Goal: Task Accomplishment & Management: Manage account settings

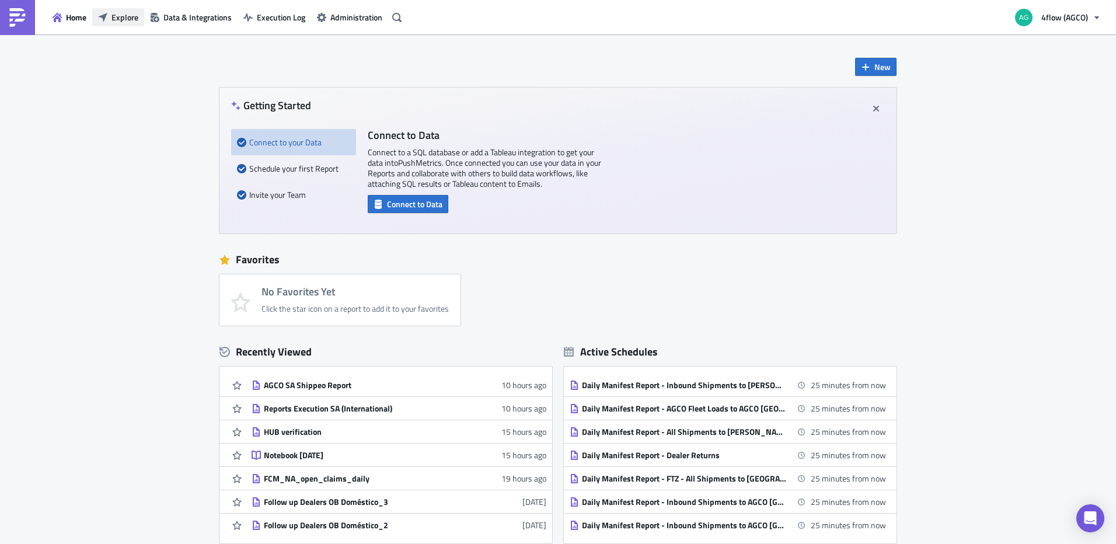
click at [126, 13] on span "Explore" at bounding box center [124, 17] width 27 height 12
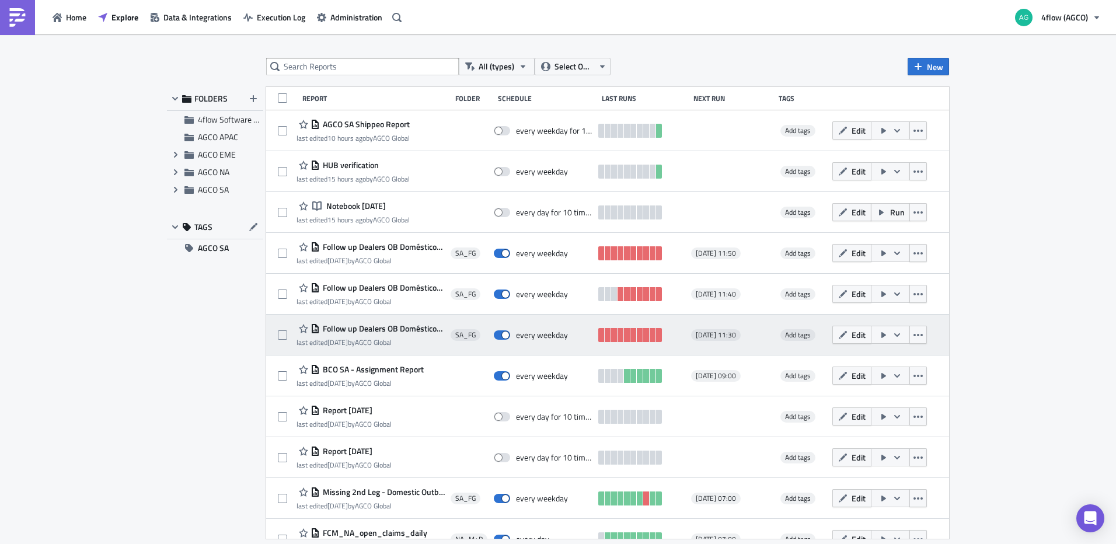
click at [408, 325] on span "Follow up Dealers OB Doméstico_1" at bounding box center [382, 328] width 125 height 11
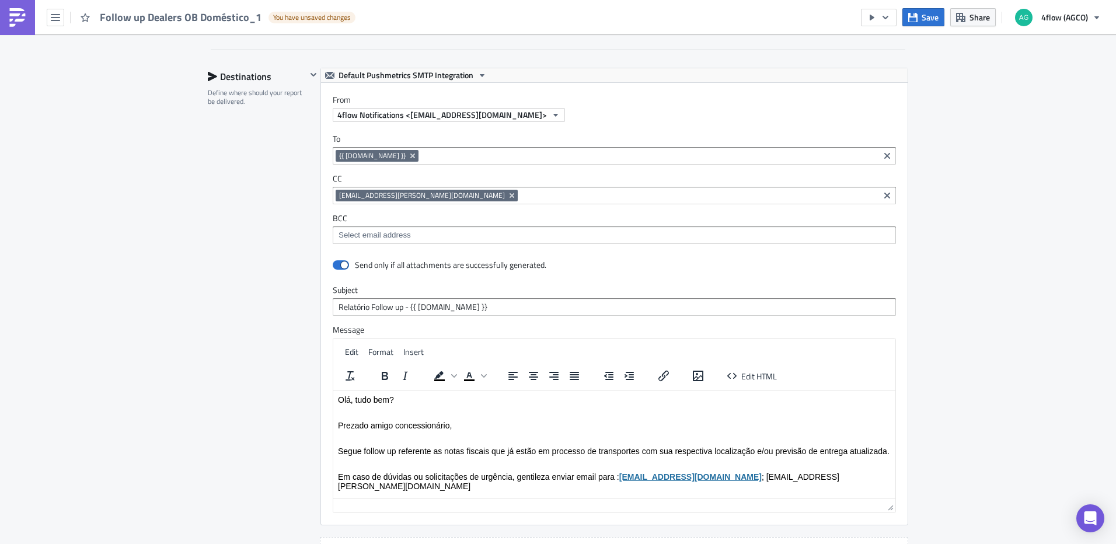
scroll to position [1051, 0]
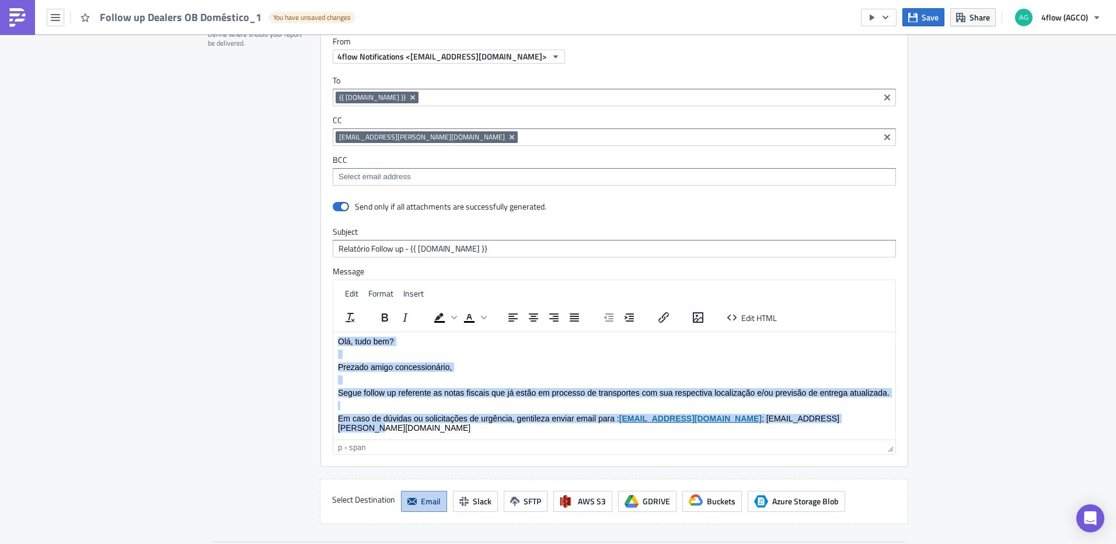
drag, startPoint x: 338, startPoint y: 341, endPoint x: 498, endPoint y: 429, distance: 182.9
click at [498, 429] on body "Olá, tudo bem? Prezado amigo concessionário, [PERSON_NAME] follow up referente …" at bounding box center [614, 384] width 553 height 96
paste body "Rich Text Area. Press ALT-0 for help."
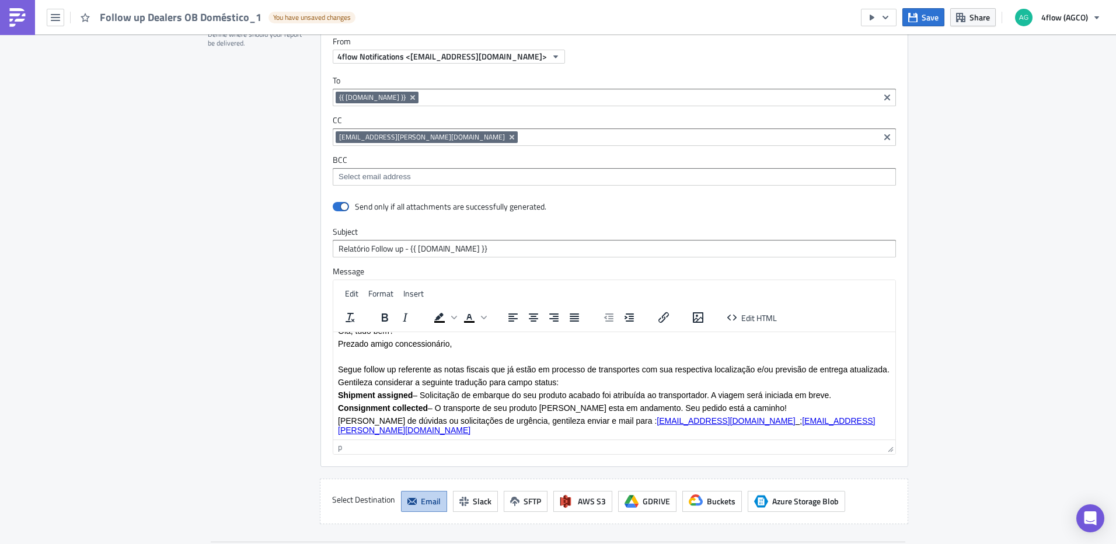
scroll to position [0, 0]
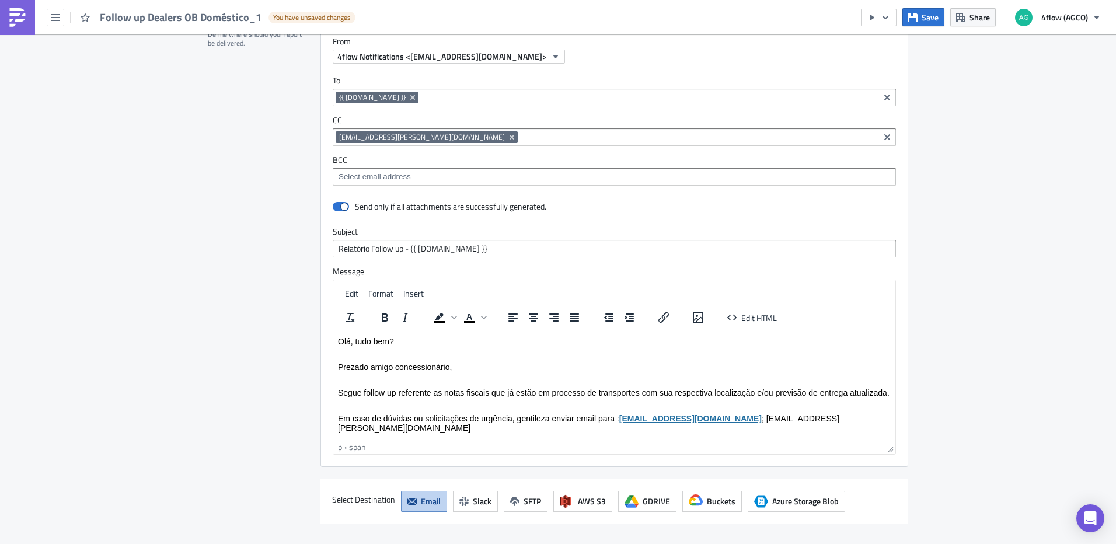
click at [489, 357] on p "Rich Text Area. Press ALT-0 for help." at bounding box center [614, 353] width 553 height 9
click at [326, 337] on div "Send only if all attachments are successfully generated. Subject Relatório Foll…" at bounding box center [614, 331] width 587 height 269
click at [337, 341] on html "Olá, tudo bem? Prezado amigo concessionário, [PERSON_NAME] follow up referente …" at bounding box center [614, 384] width 562 height 105
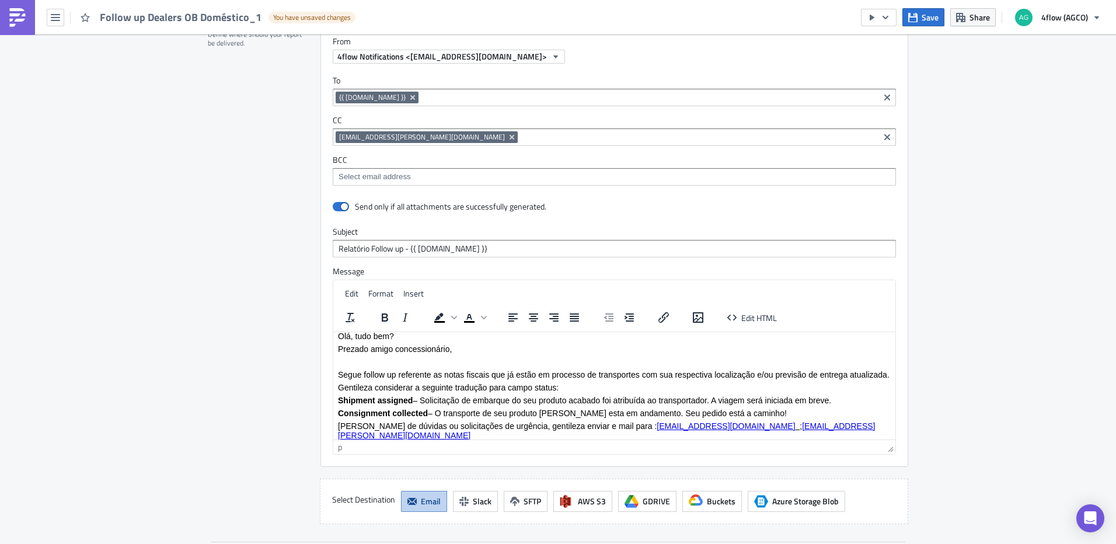
scroll to position [20, 0]
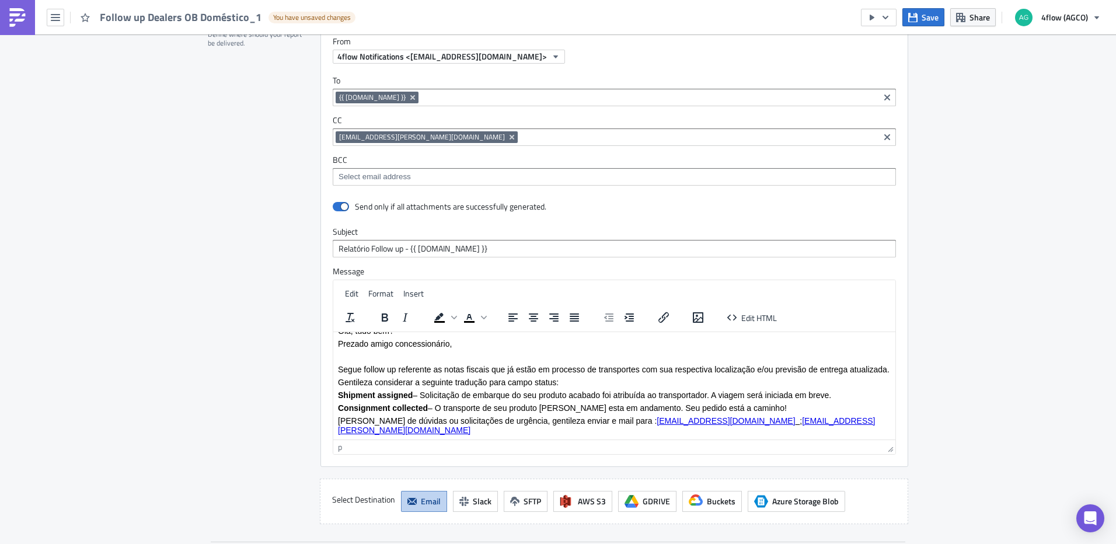
click at [800, 403] on p "Consignment collected – O transporte de seu produto [PERSON_NAME] esta em andam…" at bounding box center [614, 407] width 553 height 9
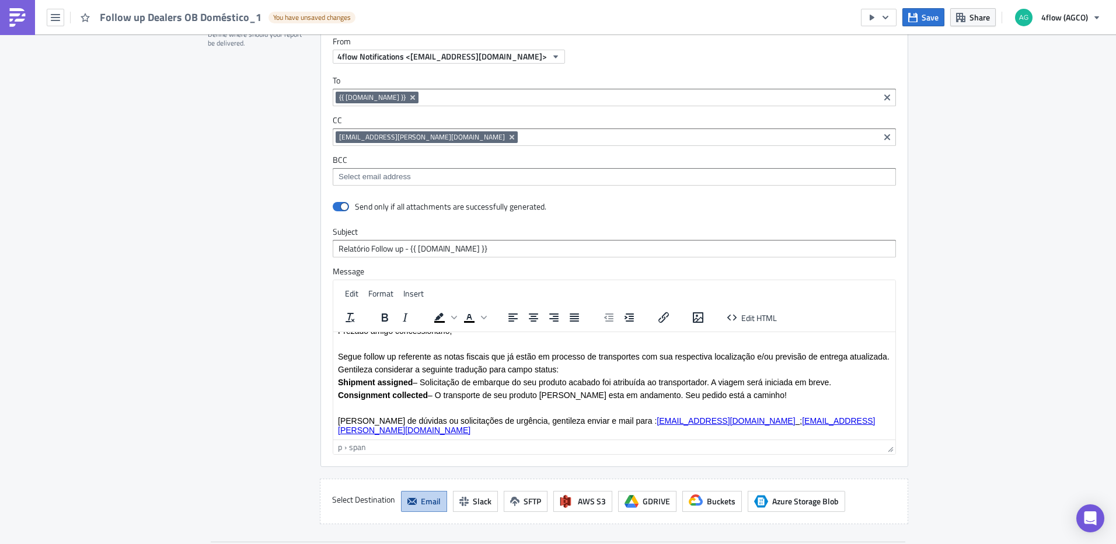
scroll to position [33, 0]
click at [339, 428] on span "[PERSON_NAME] de dúvidas ou solicitações de urgência, gentileza enviar e mail p…" at bounding box center [607, 425] width 538 height 19
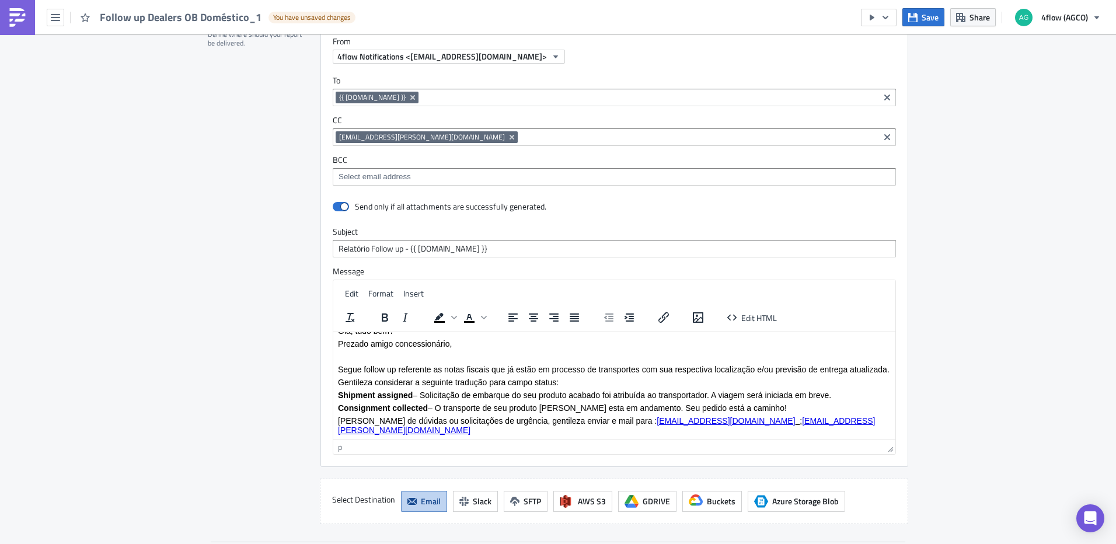
scroll to position [20, 0]
click at [779, 403] on p "Consignment collected – O transporte de seu produto [PERSON_NAME] esta em andam…" at bounding box center [614, 407] width 553 height 9
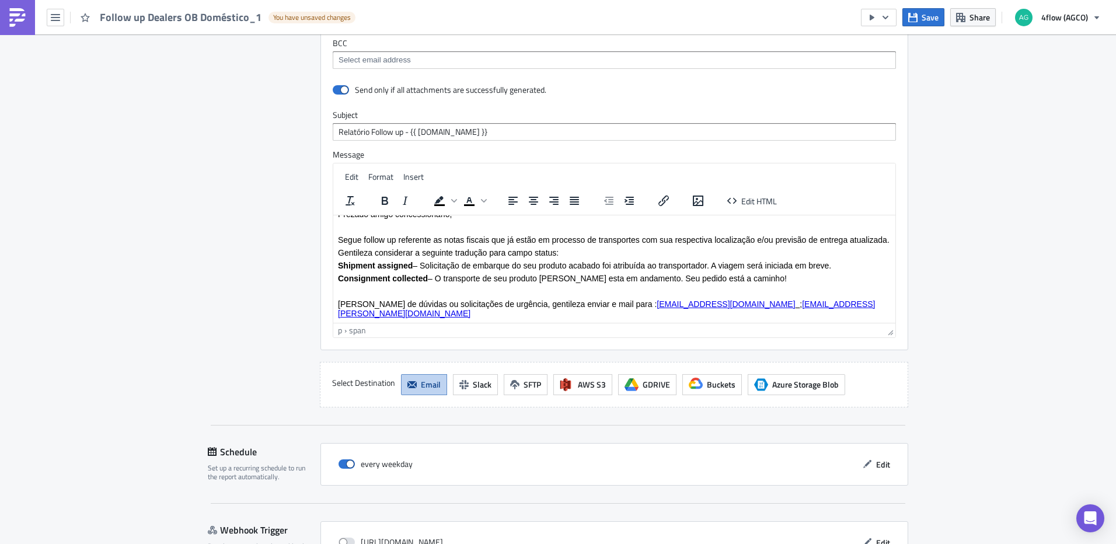
scroll to position [33, 0]
click at [657, 304] on span "[EMAIL_ADDRESS][DOMAIN_NAME]" at bounding box center [726, 303] width 138 height 9
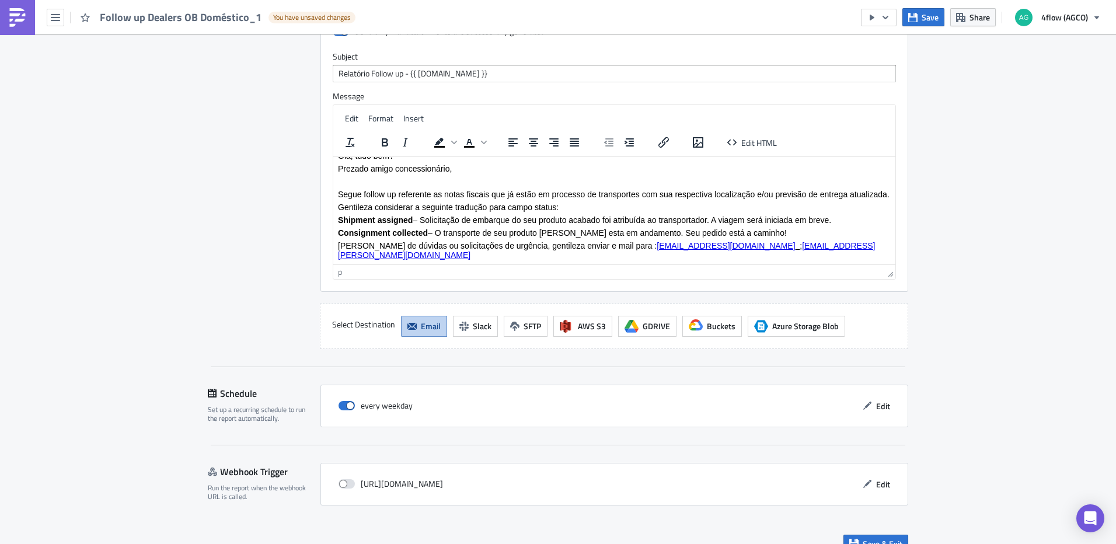
scroll to position [20, 0]
click at [817, 230] on p "Consignment collected – O transporte de seu produto [PERSON_NAME] esta em andam…" at bounding box center [614, 232] width 553 height 9
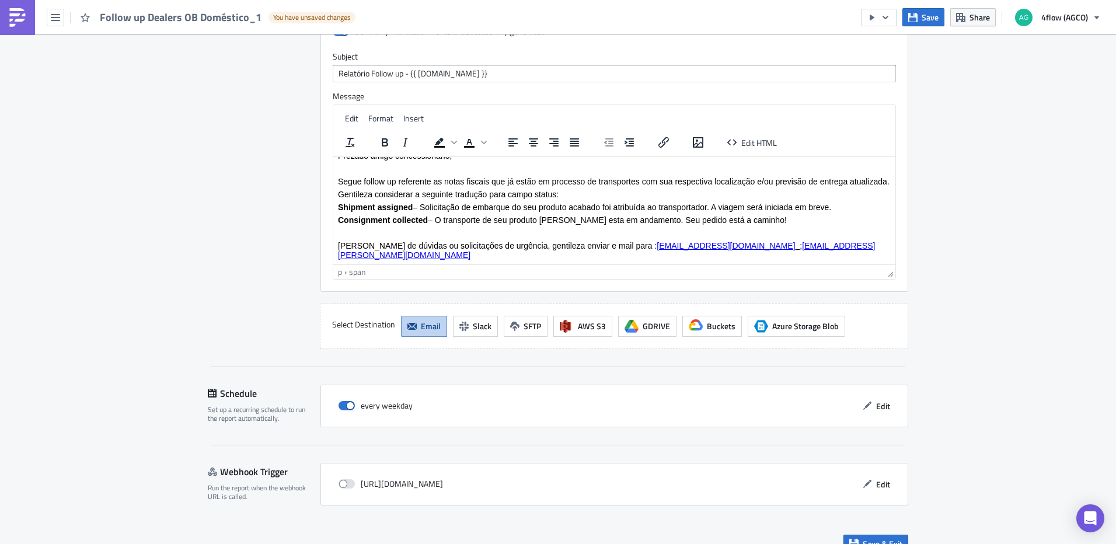
scroll to position [33, 0]
click at [629, 242] on span "[PERSON_NAME] de dúvidas ou solicitações de urgência, gentileza enviar e mail p…" at bounding box center [607, 249] width 538 height 19
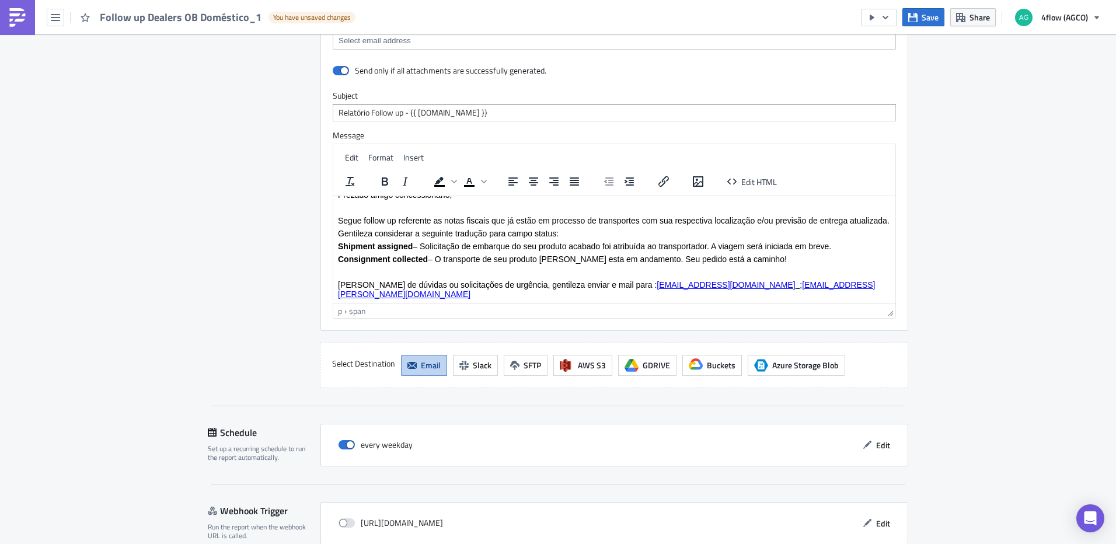
scroll to position [1186, 0]
click at [341, 296] on link "[EMAIL_ADDRESS][PERSON_NAME][DOMAIN_NAME]" at bounding box center [607, 289] width 538 height 19
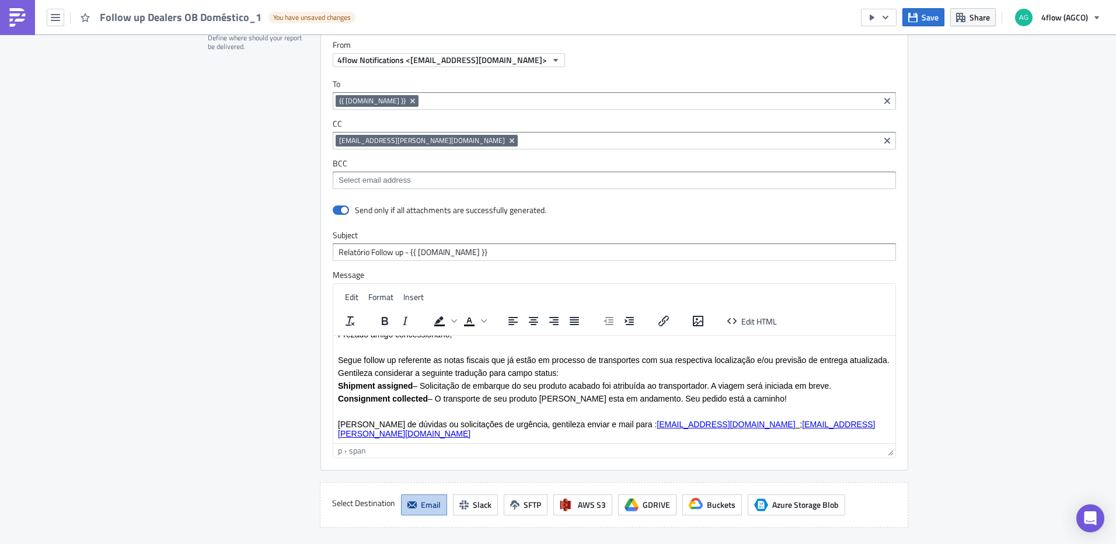
scroll to position [1051, 0]
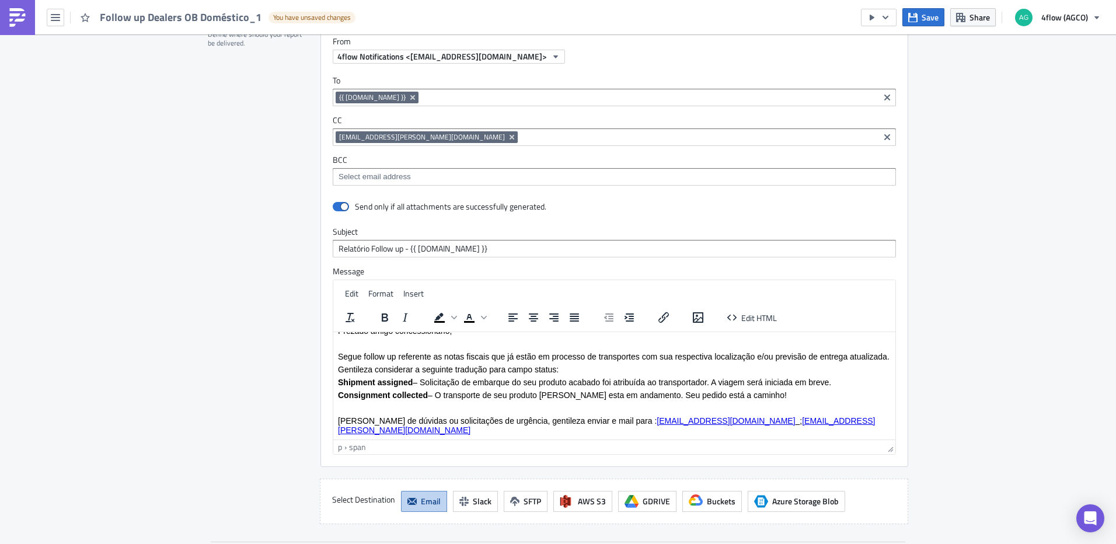
click at [419, 361] on body "Olá, tudo bem? Prezado amigo concessionário, [PERSON_NAME] follow up referente …" at bounding box center [614, 373] width 553 height 121
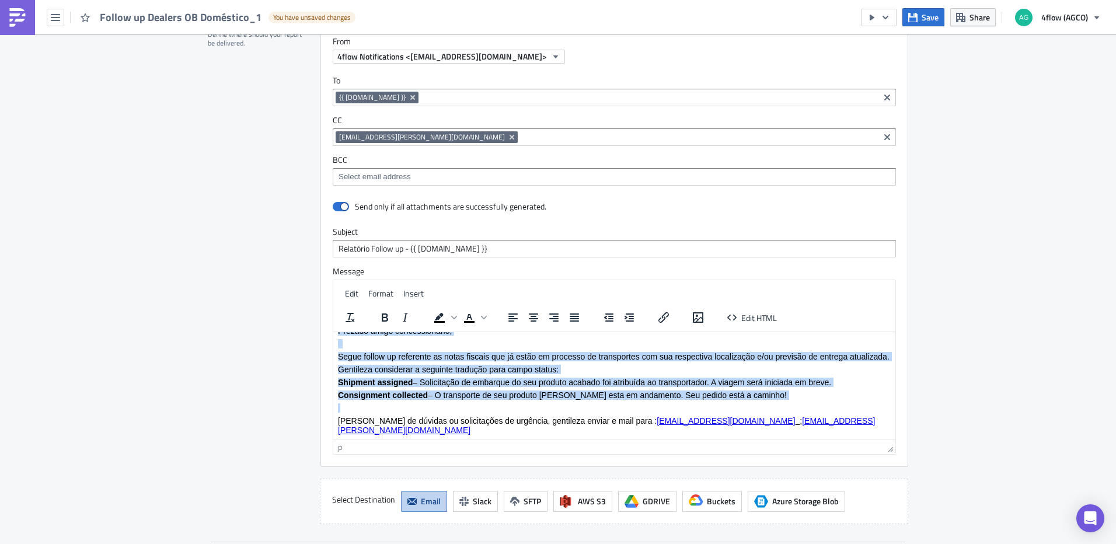
copy body "Olá, tudo bem? Prezado amigo concessionário, [PERSON_NAME] follow up referente …"
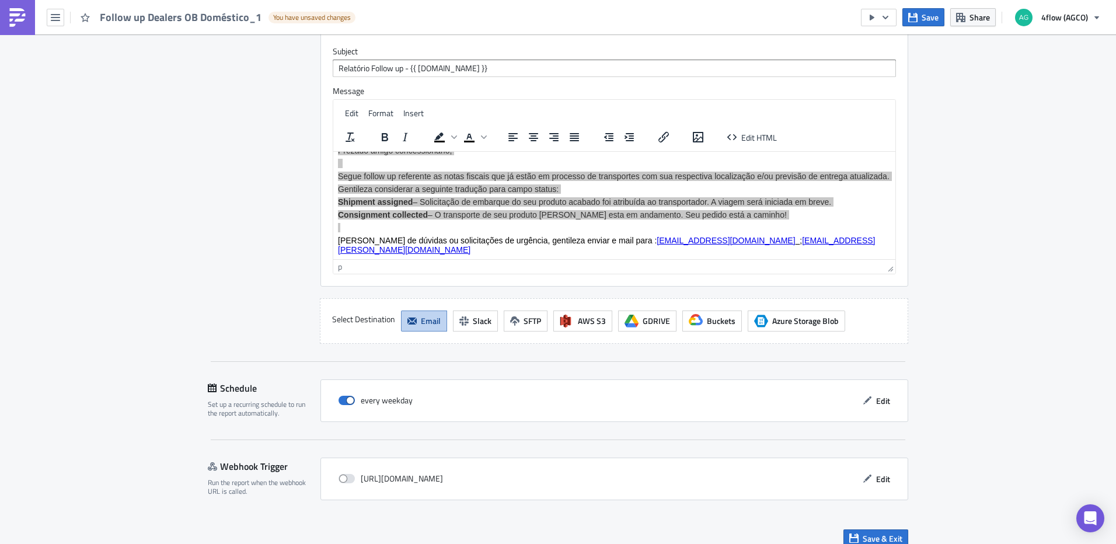
scroll to position [1244, 0]
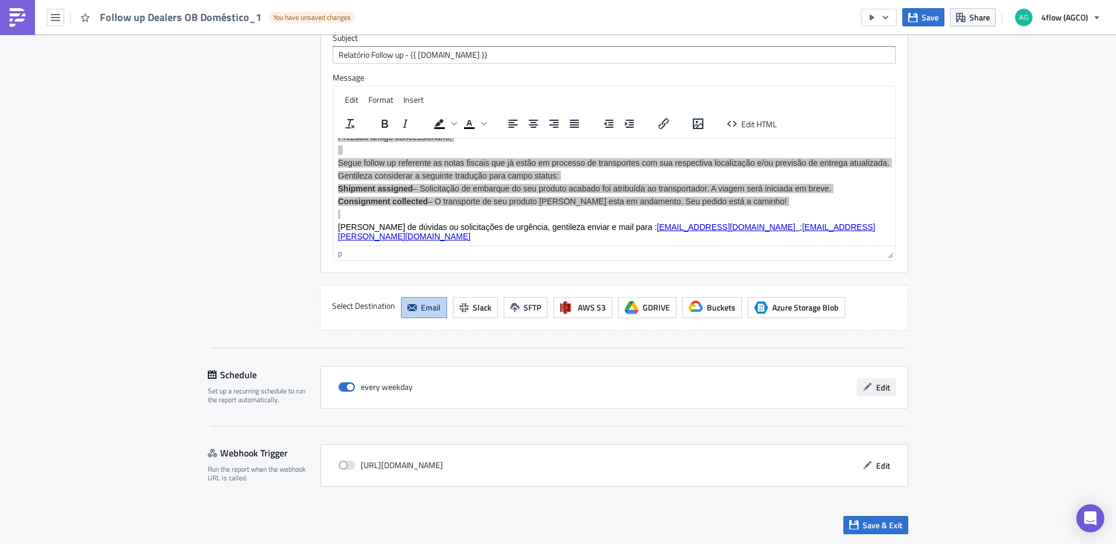
click at [858, 378] on button "Edit" at bounding box center [876, 387] width 39 height 18
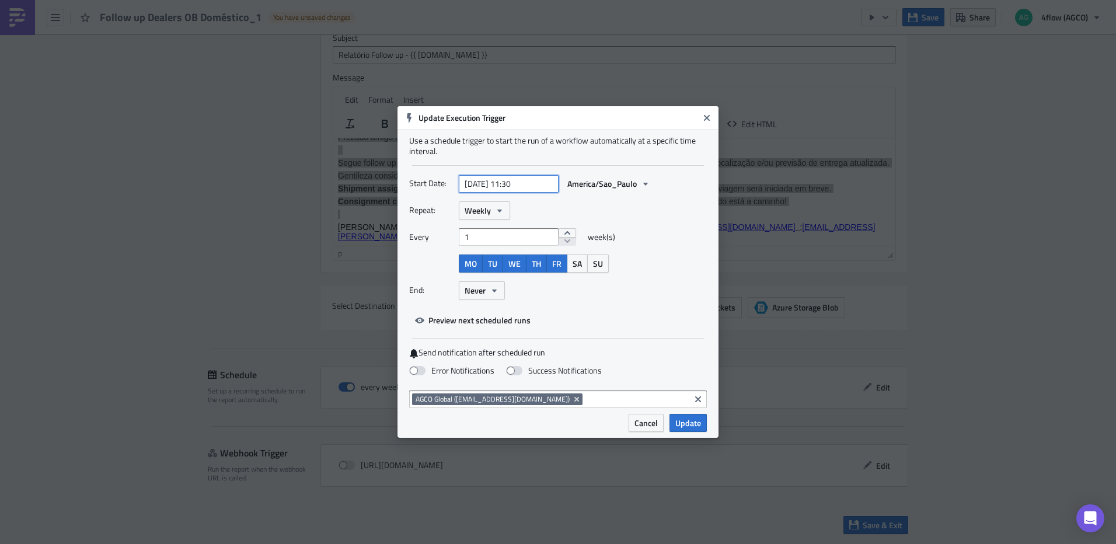
select select "9"
select select "2025"
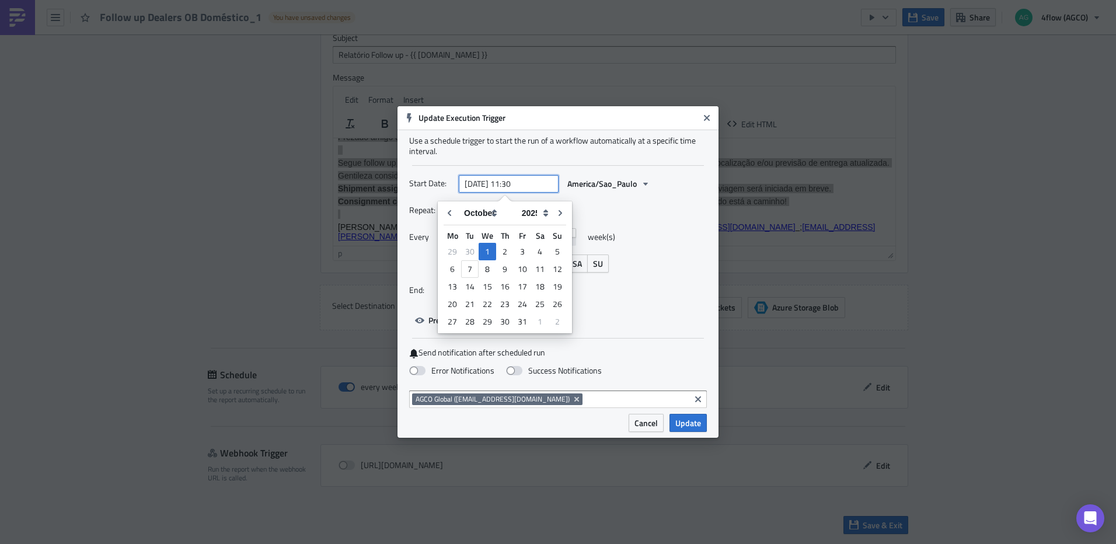
click at [531, 185] on input "[DATE] 11:30" at bounding box center [509, 184] width 100 height 18
click at [525, 183] on input "[DATE] 11:30" at bounding box center [509, 184] width 100 height 18
type input "[DATE] 11:00"
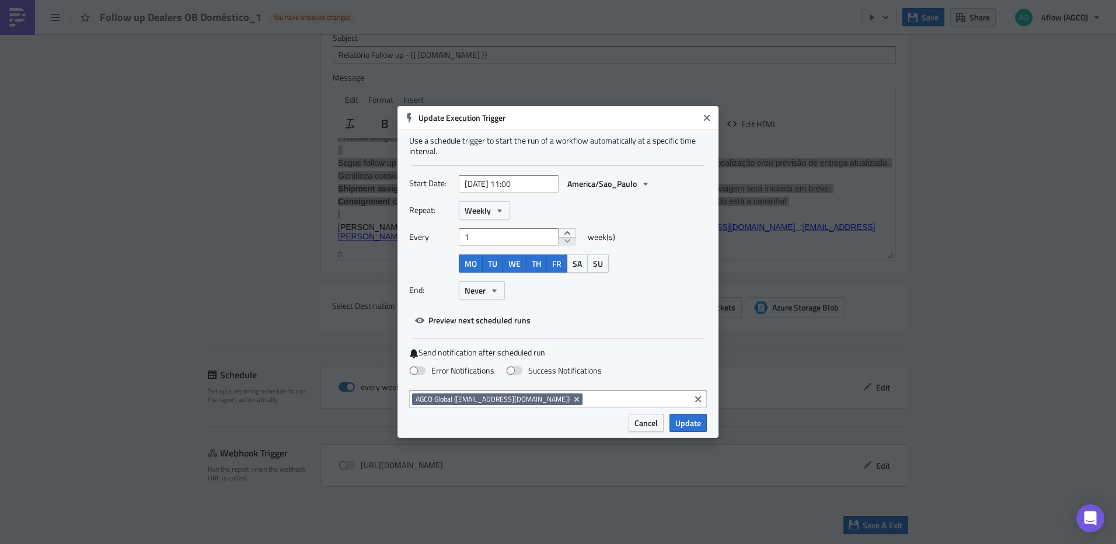
click at [668, 199] on div "Start Date: [DATE] 11:00 [GEOGRAPHIC_DATA]/Sao_Paulo" at bounding box center [558, 188] width 298 height 27
click at [694, 424] on span "Update" at bounding box center [688, 423] width 26 height 12
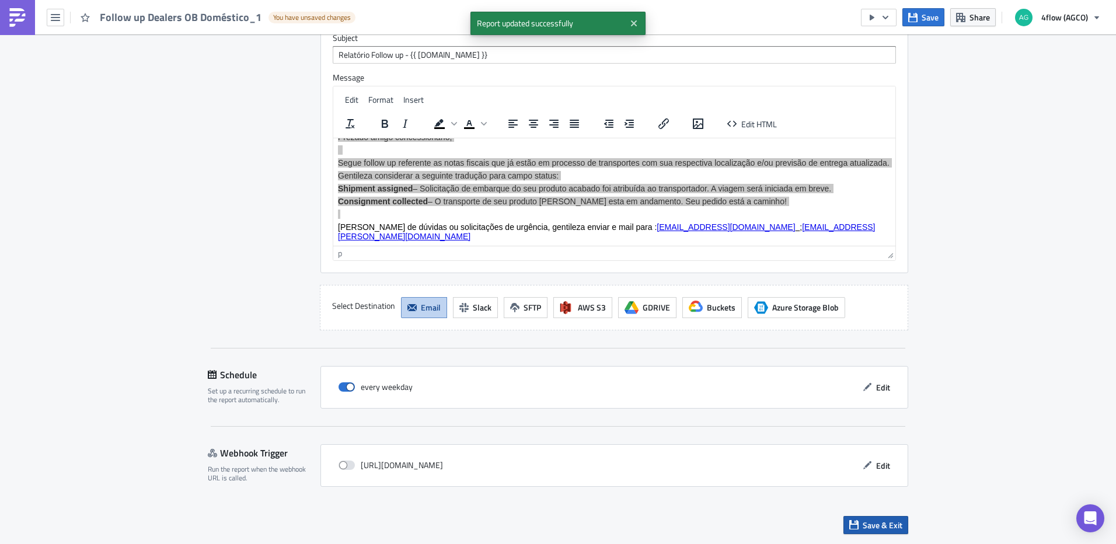
click at [856, 525] on button "Save & Exit" at bounding box center [875, 525] width 65 height 18
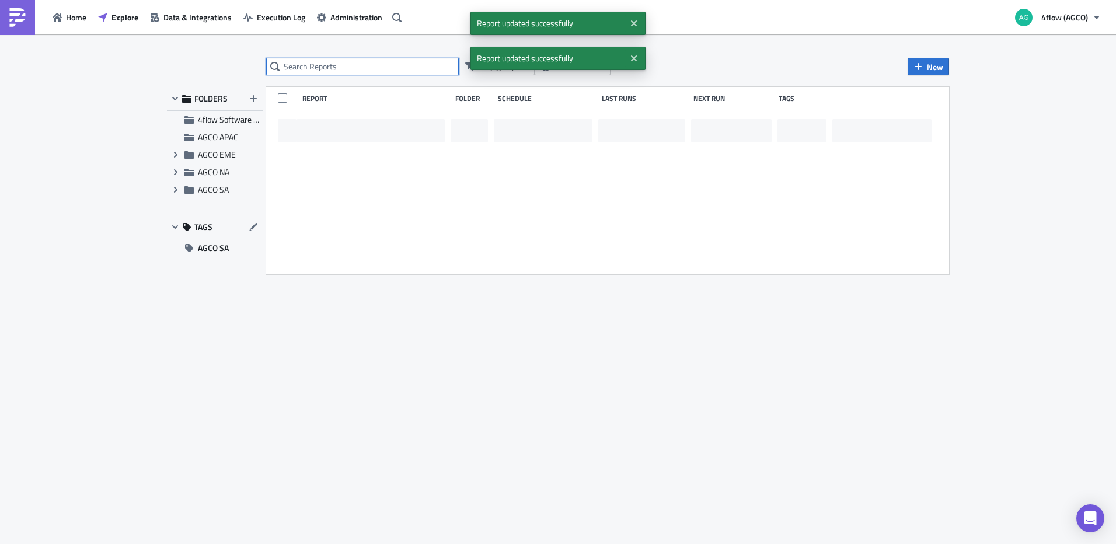
click at [349, 68] on input "text" at bounding box center [362, 67] width 193 height 18
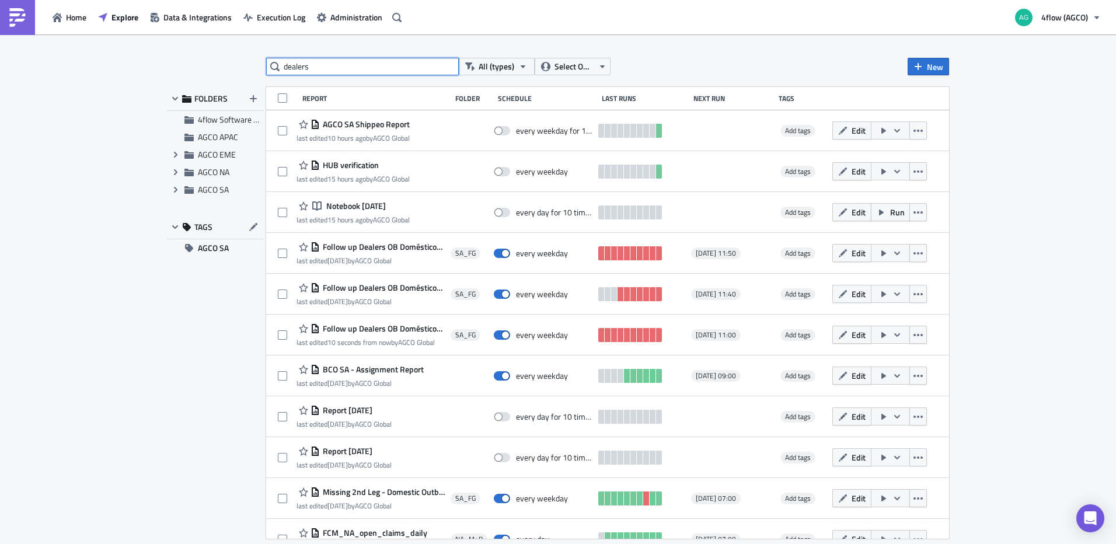
type input "dealers"
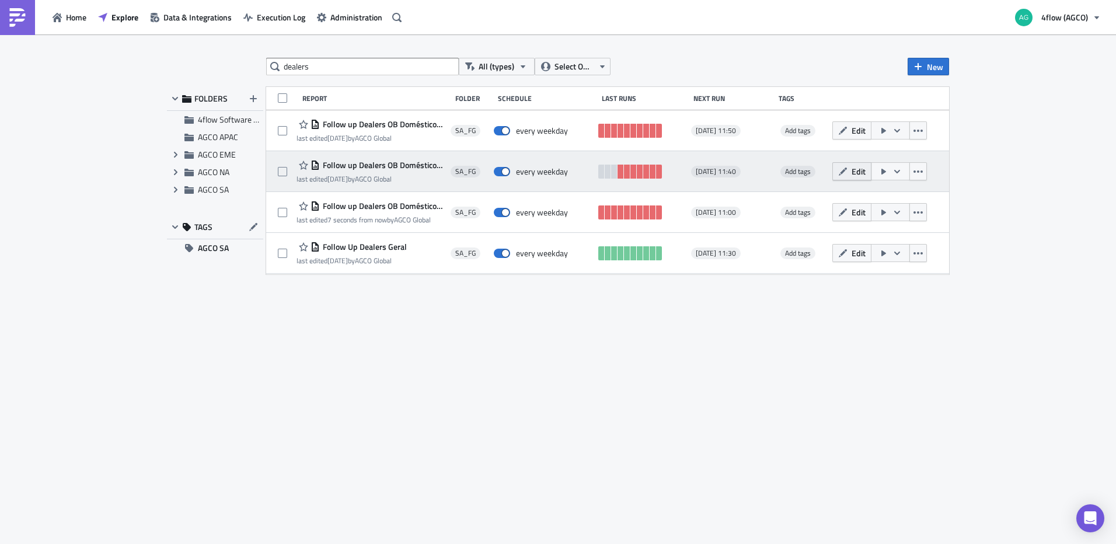
click at [848, 165] on button "Edit" at bounding box center [851, 171] width 39 height 18
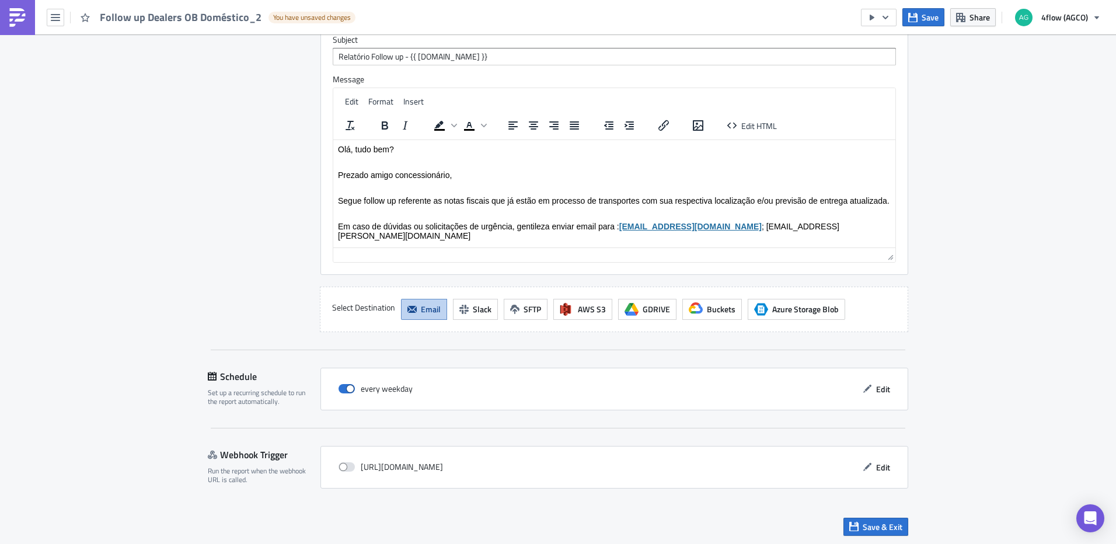
scroll to position [1257, 0]
click at [477, 168] on p "Prezado amigo concessionário," at bounding box center [614, 172] width 553 height 9
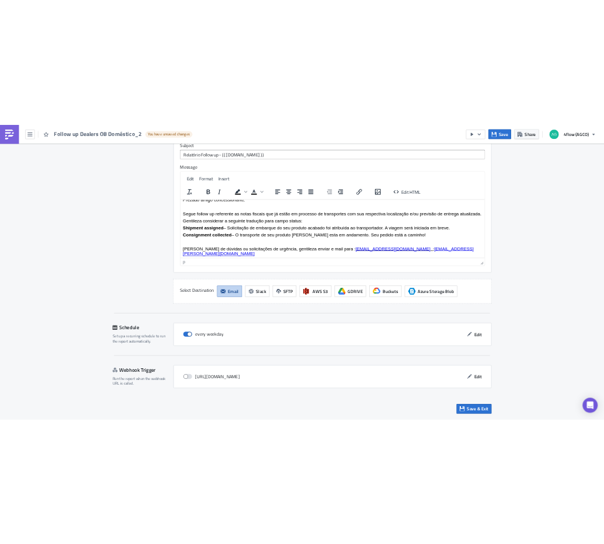
scroll to position [33, 0]
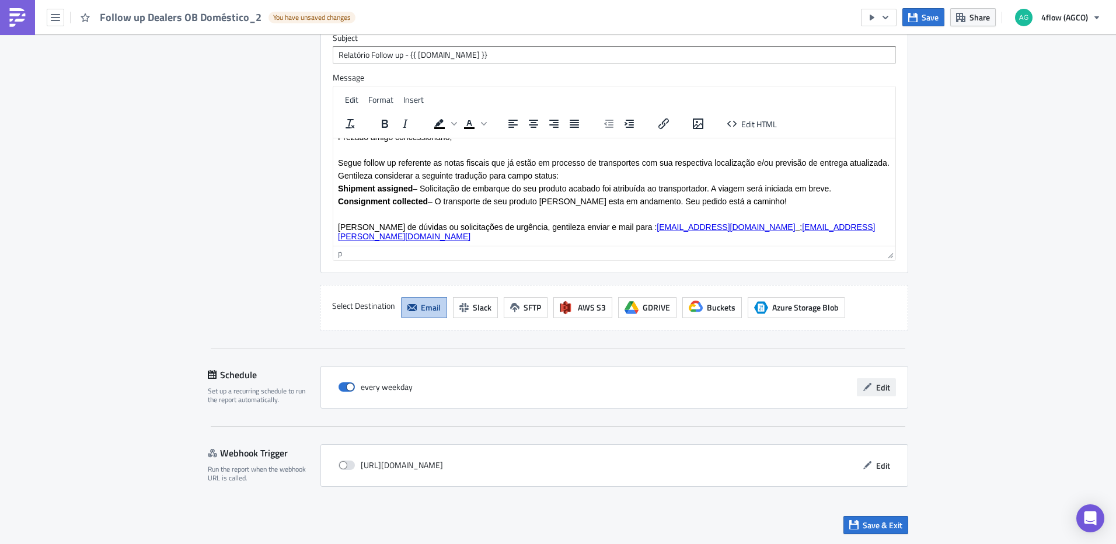
click at [879, 388] on span "Edit" at bounding box center [883, 387] width 14 height 12
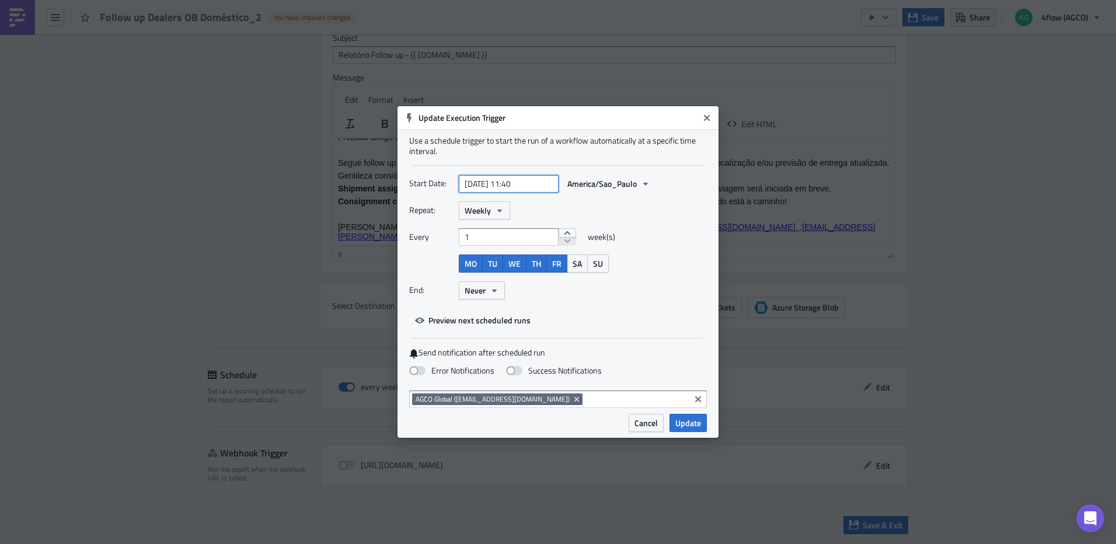
select select "9"
select select "2025"
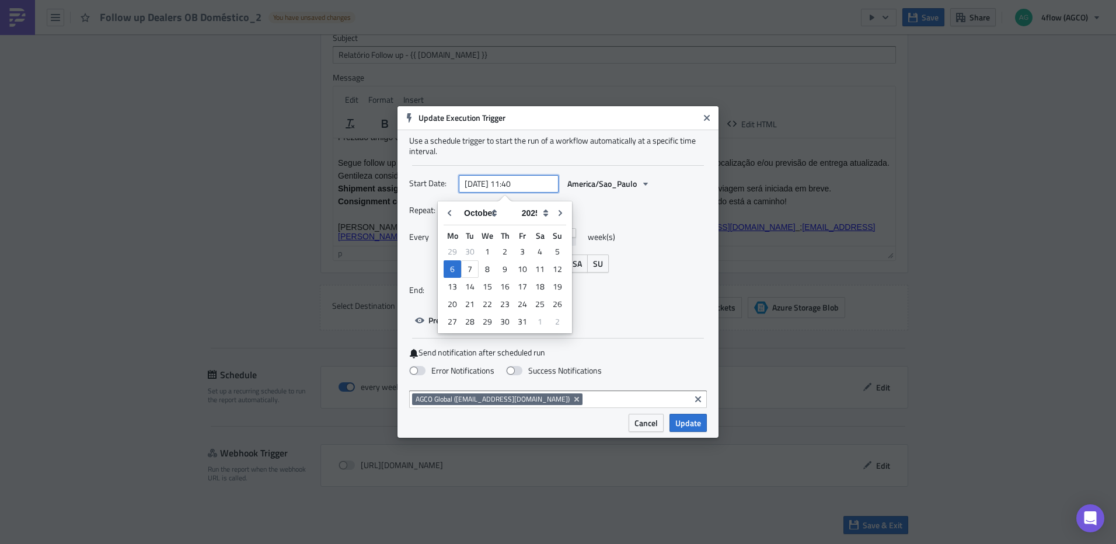
click at [525, 186] on input "[DATE] 11:40" at bounding box center [509, 184] width 100 height 18
type input "[DATE] 11:10"
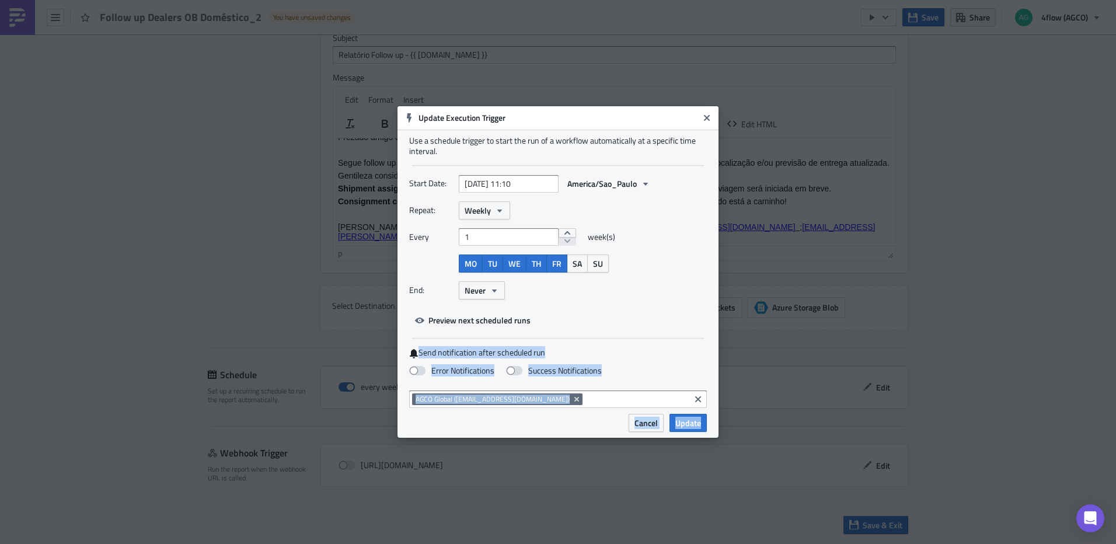
drag, startPoint x: 699, startPoint y: 428, endPoint x: 695, endPoint y: 318, distance: 110.4
click at [695, 318] on div "Update Execution Trigger Use a schedule trigger to start the run of a workflow …" at bounding box center [558, 272] width 321 height 332
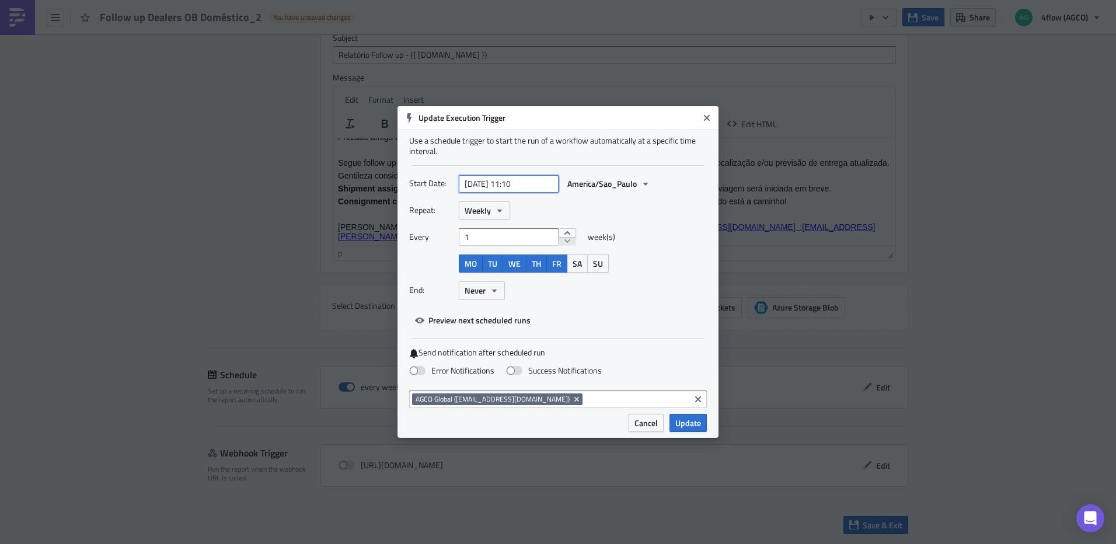
click at [531, 183] on input "[DATE] 11:10" at bounding box center [509, 184] width 100 height 18
select select "9"
select select "2025"
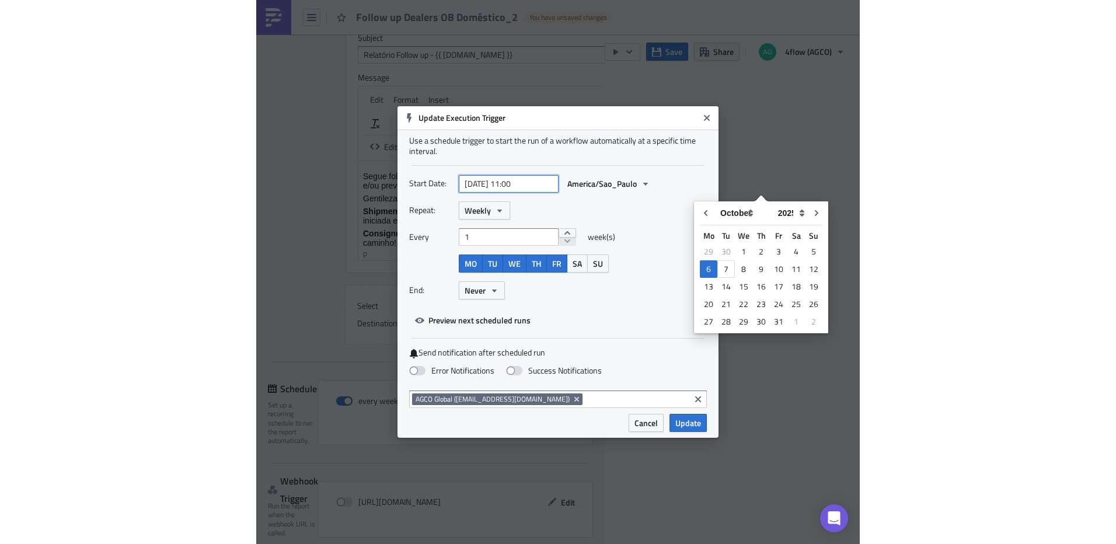
scroll to position [1257, 0]
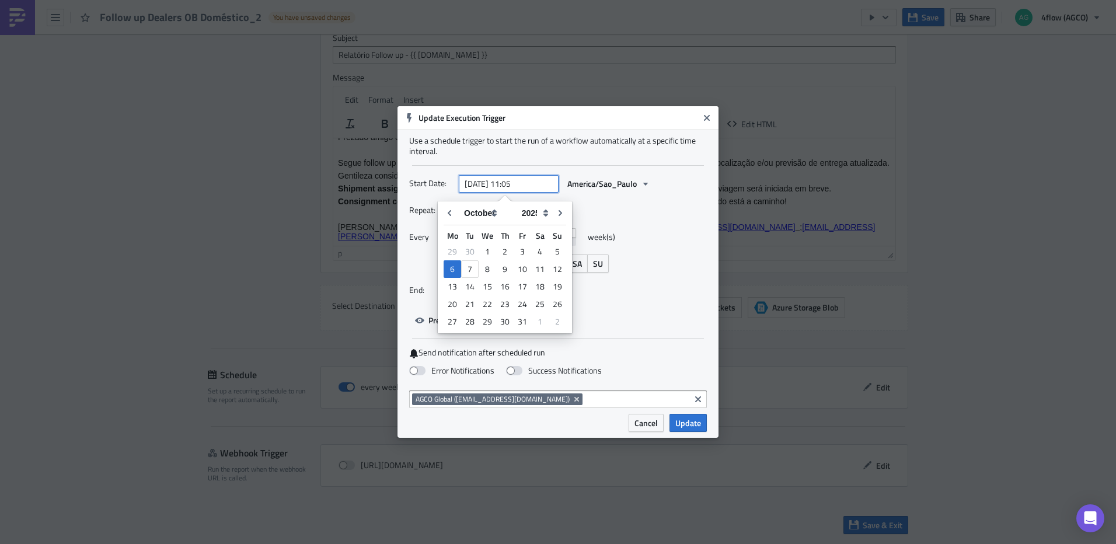
type input "[DATE] 11:05"
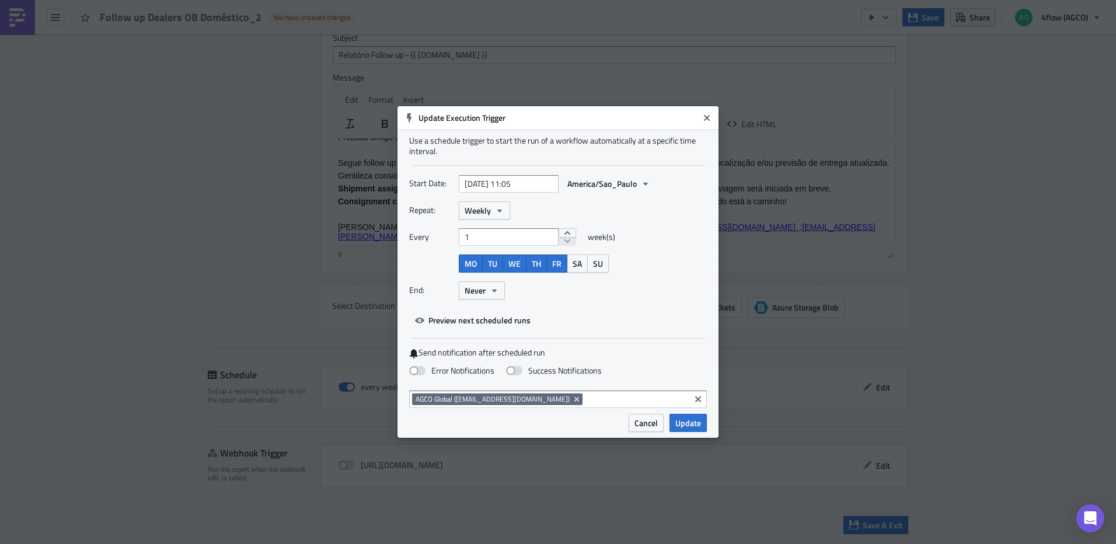
click at [670, 222] on div "Repeat: Weekly Every 1 week(s) MO TU WE TH FR SA SU End: Never" at bounding box center [558, 254] width 298 height 107
click at [698, 427] on span "Update" at bounding box center [688, 423] width 26 height 12
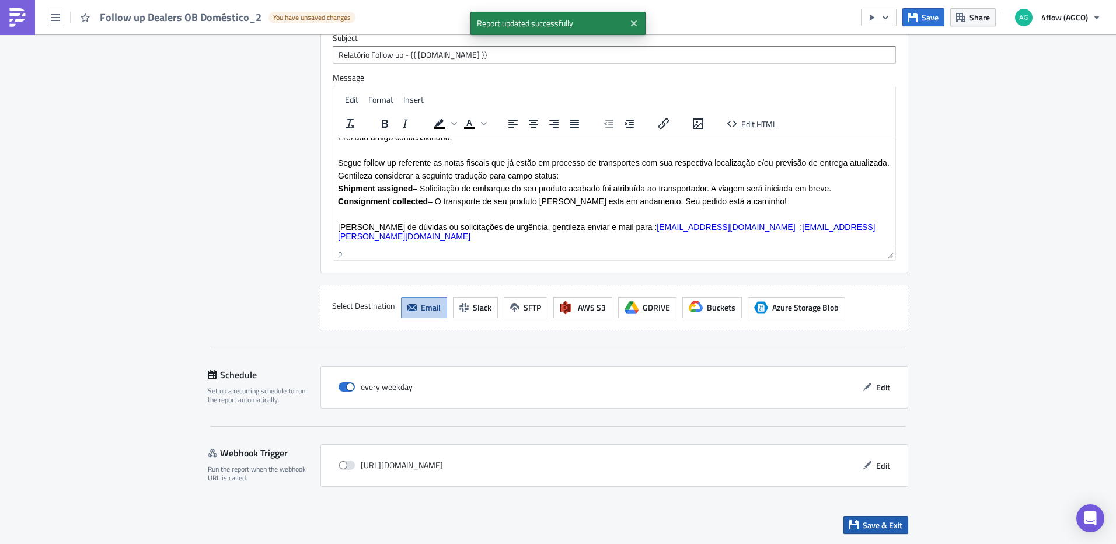
click at [866, 526] on span "Save & Exit" at bounding box center [883, 525] width 40 height 12
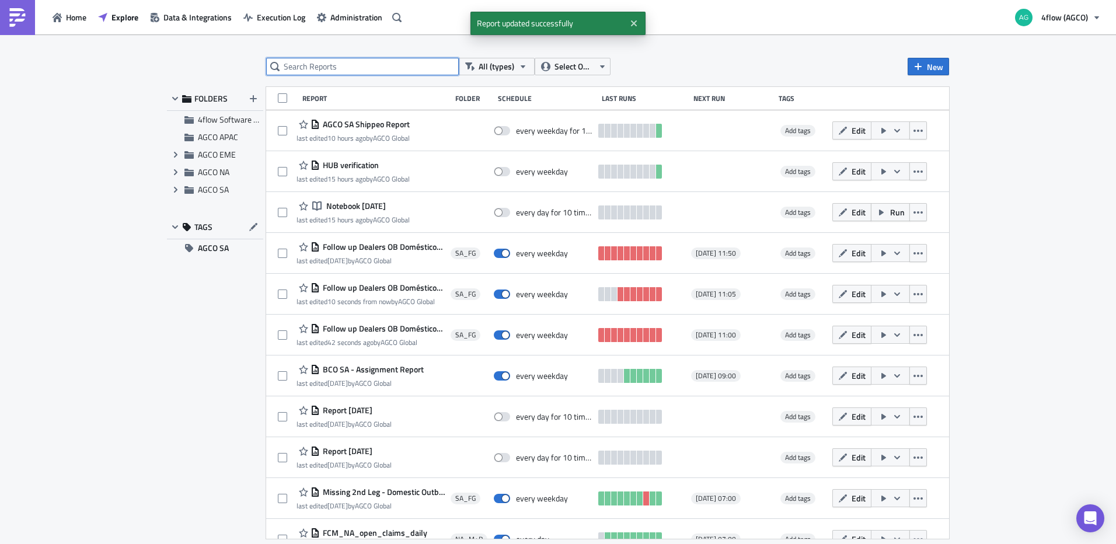
click at [372, 66] on input "text" at bounding box center [362, 67] width 193 height 18
type input "dealers"
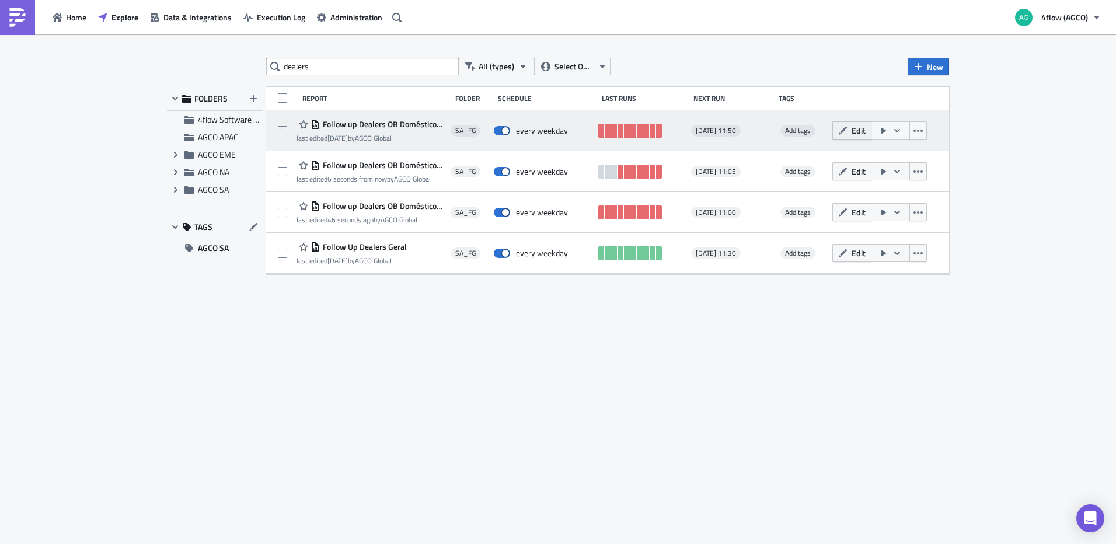
click at [866, 133] on button "Edit" at bounding box center [851, 130] width 39 height 18
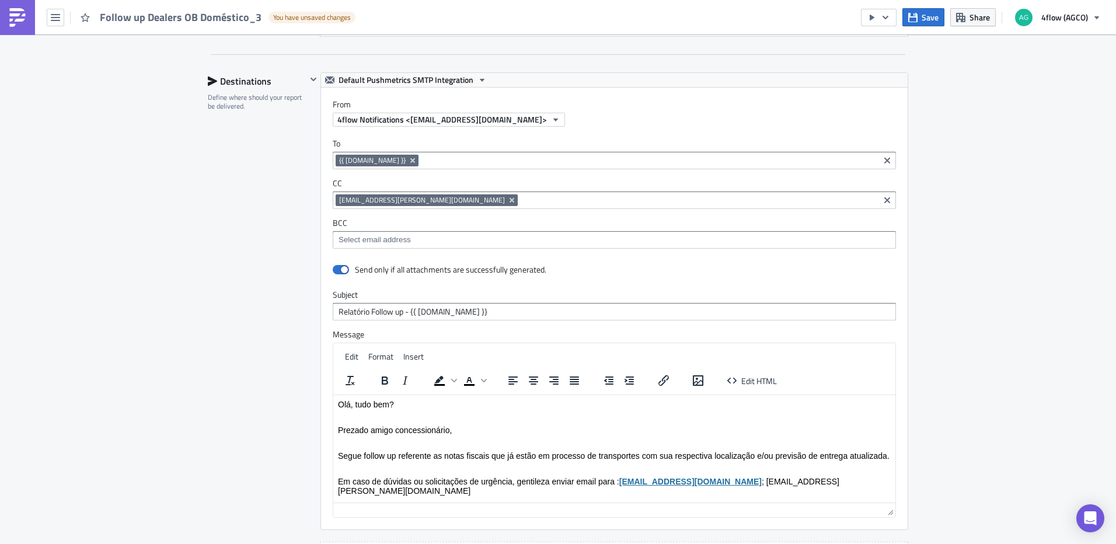
scroll to position [992, 0]
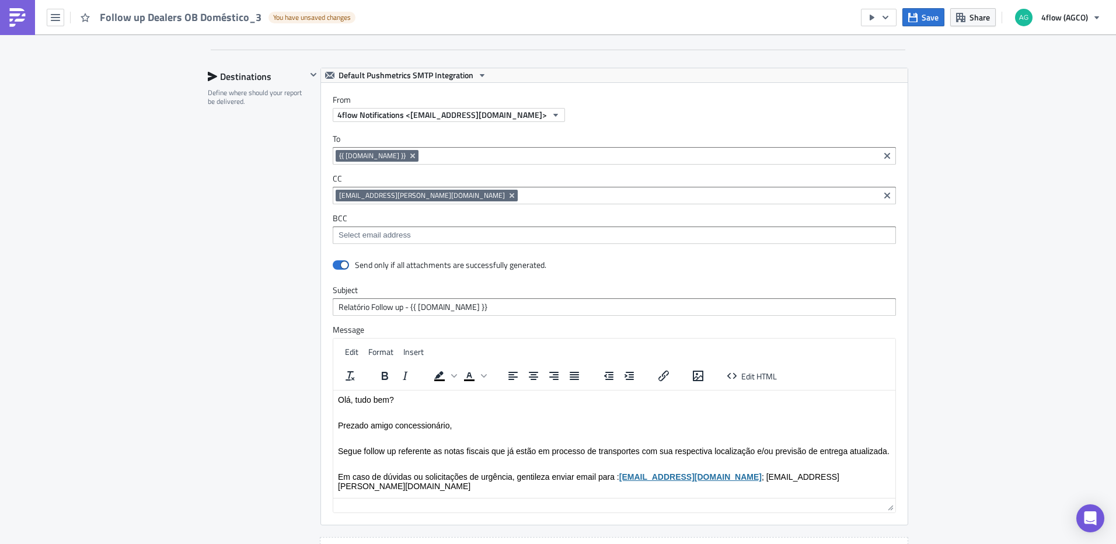
click at [334, 402] on html "Olá, tudo bem? Prezado amigo concessionário, [PERSON_NAME] follow up referente …" at bounding box center [614, 442] width 562 height 105
click at [339, 398] on span "Olá, tudo bem?" at bounding box center [366, 399] width 56 height 9
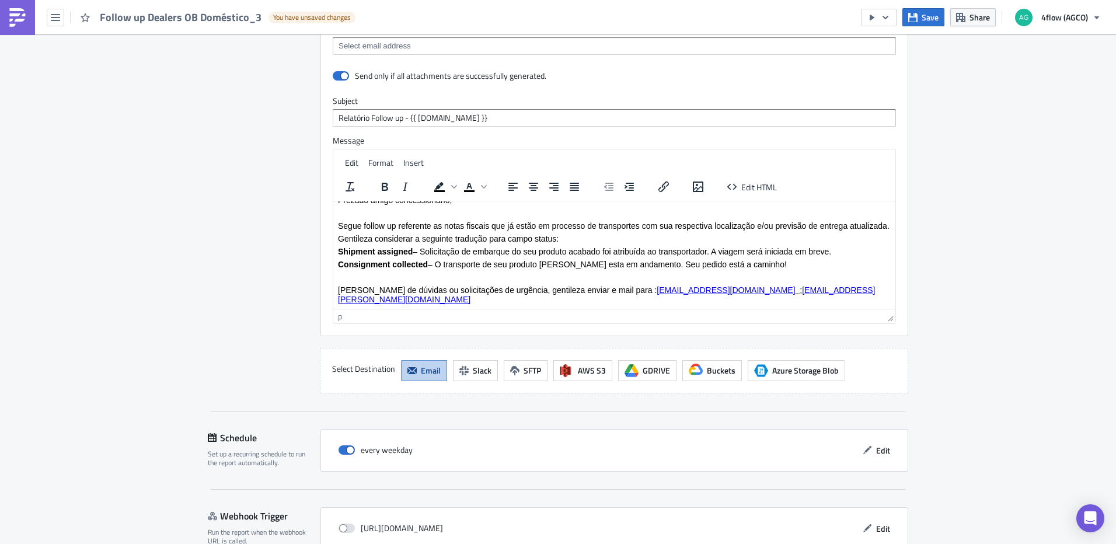
scroll to position [1244, 0]
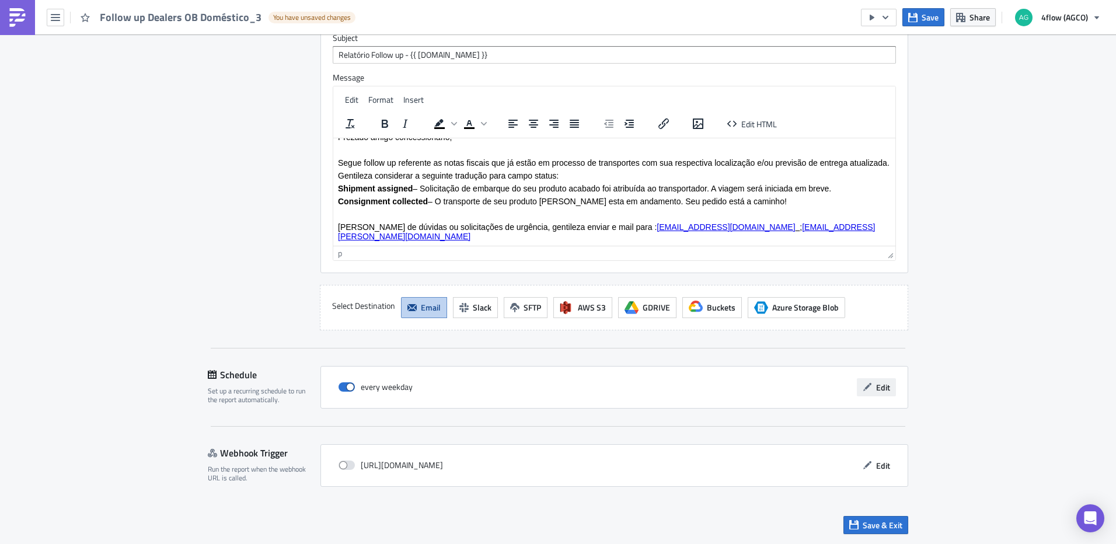
click at [887, 387] on button "Edit" at bounding box center [876, 387] width 39 height 18
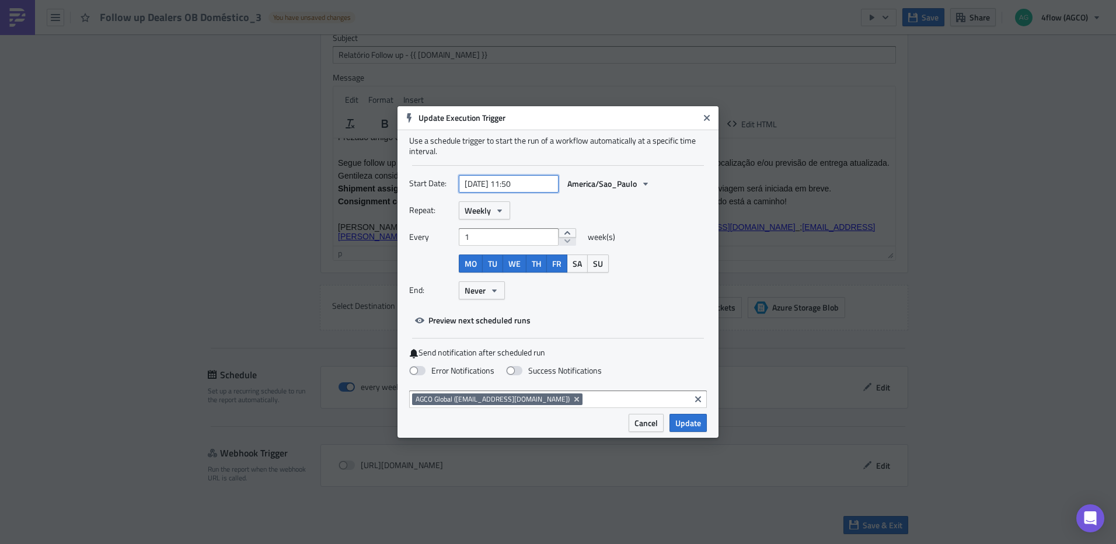
click at [525, 186] on input "[DATE] 11:50" at bounding box center [509, 184] width 100 height 18
select select "9"
select select "2025"
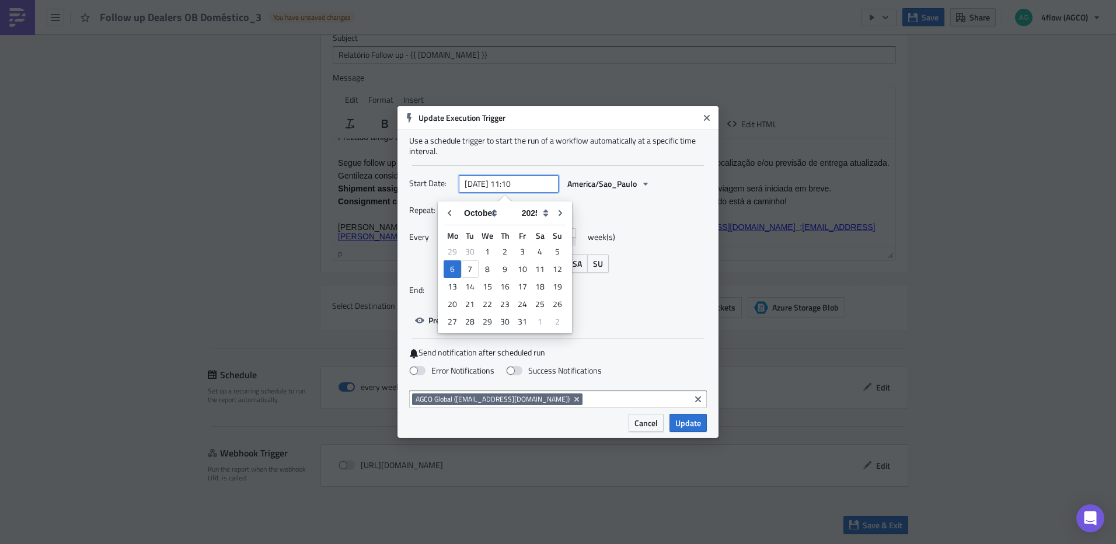
type input "[DATE] 11:10"
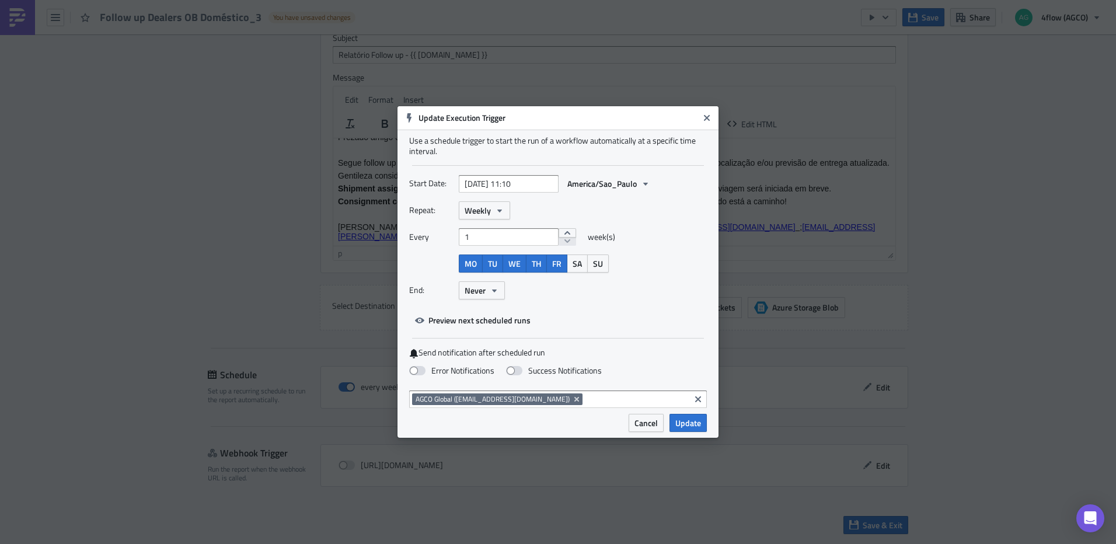
click at [694, 176] on div "Start Date: [DATE] 11:10 [GEOGRAPHIC_DATA]/Sao_Paulo" at bounding box center [558, 184] width 298 height 18
click at [698, 426] on span "Update" at bounding box center [688, 423] width 26 height 12
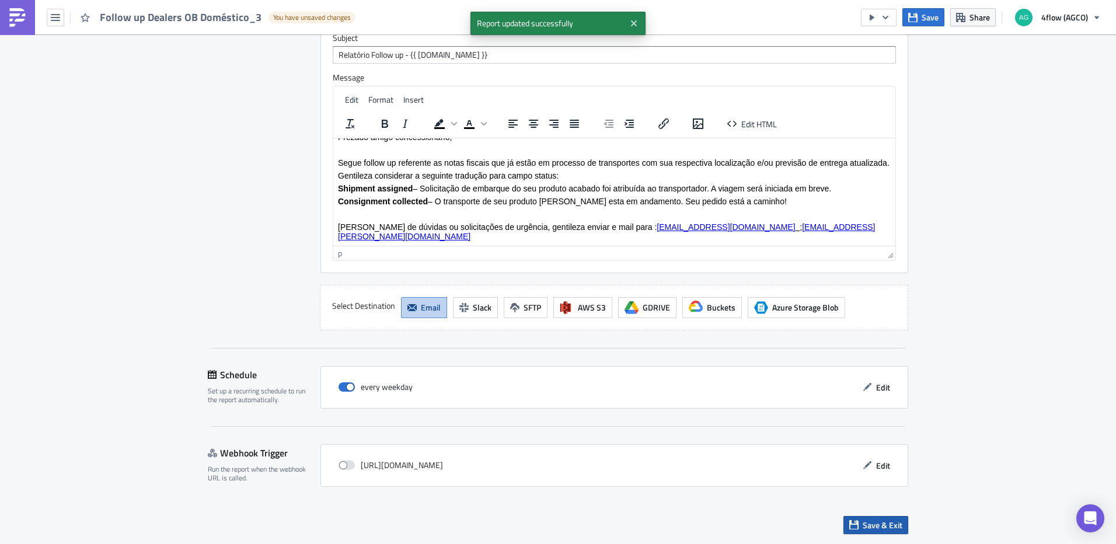
click at [893, 525] on span "Save & Exit" at bounding box center [883, 525] width 40 height 12
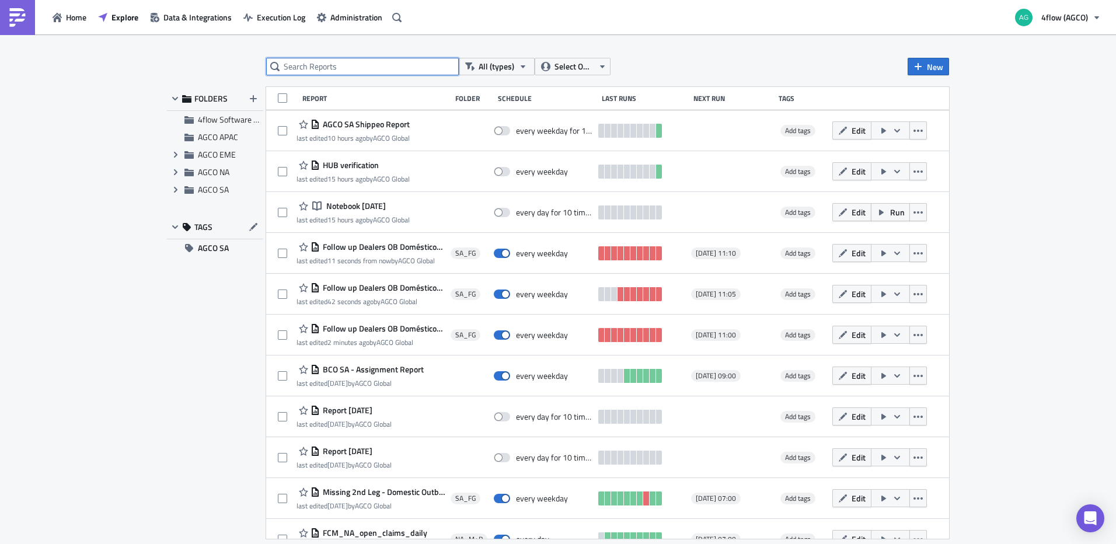
click at [372, 64] on input "text" at bounding box center [362, 67] width 193 height 18
type input "unidão"
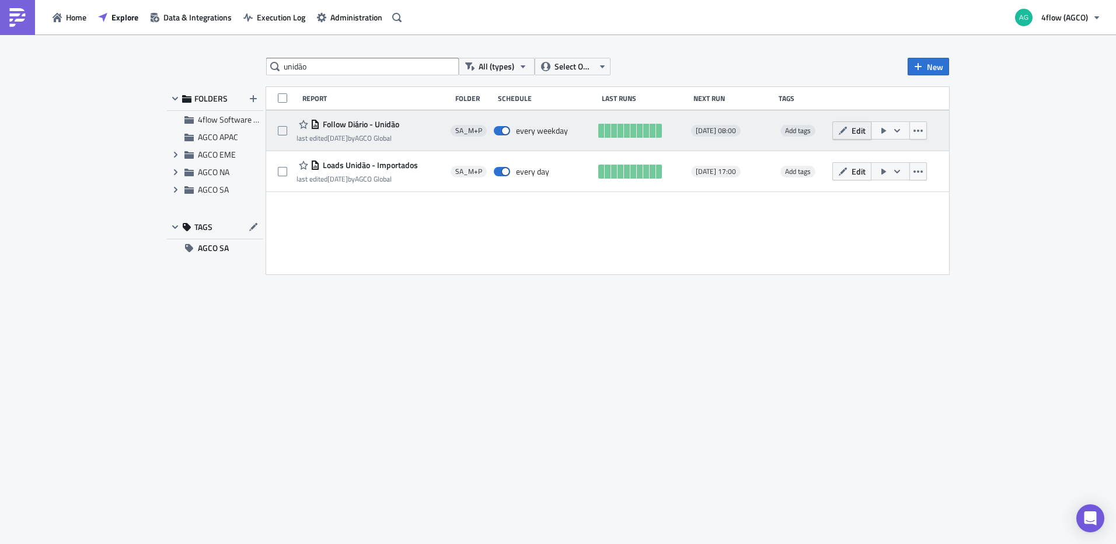
click at [857, 133] on span "Edit" at bounding box center [859, 130] width 14 height 12
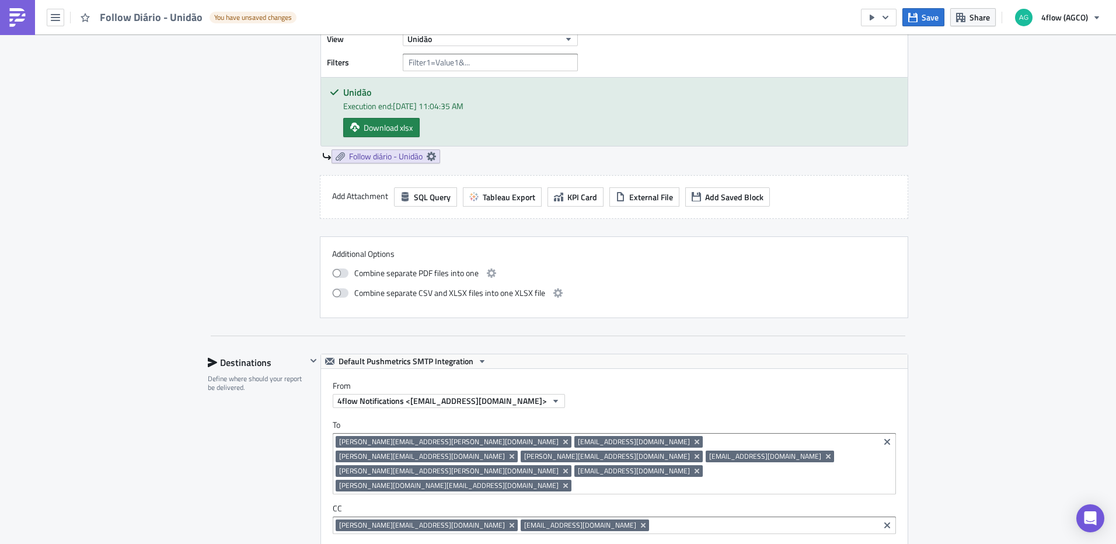
scroll to position [467, 0]
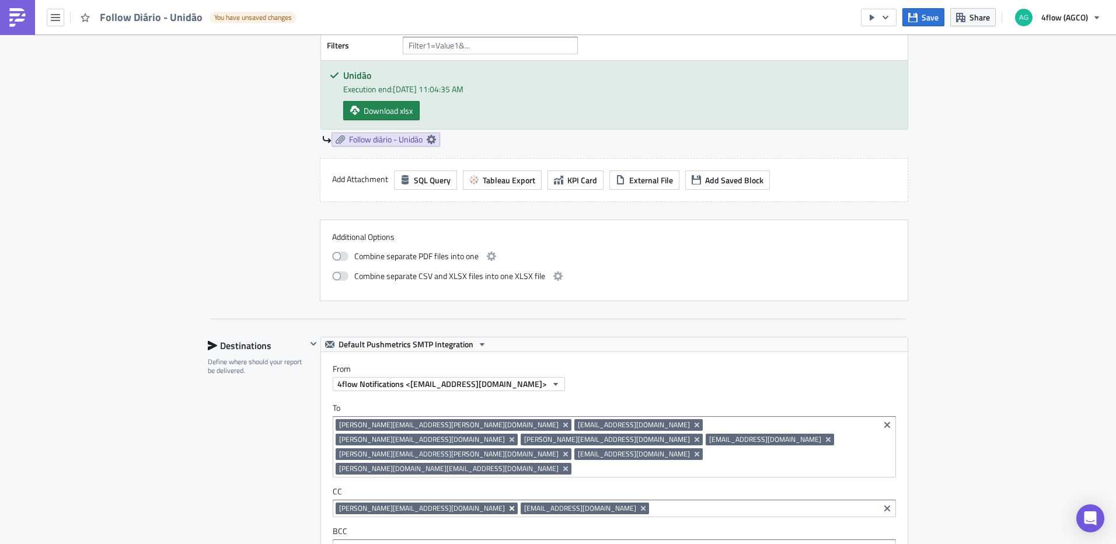
click at [507, 504] on icon "Remove Tag" at bounding box center [511, 508] width 9 height 9
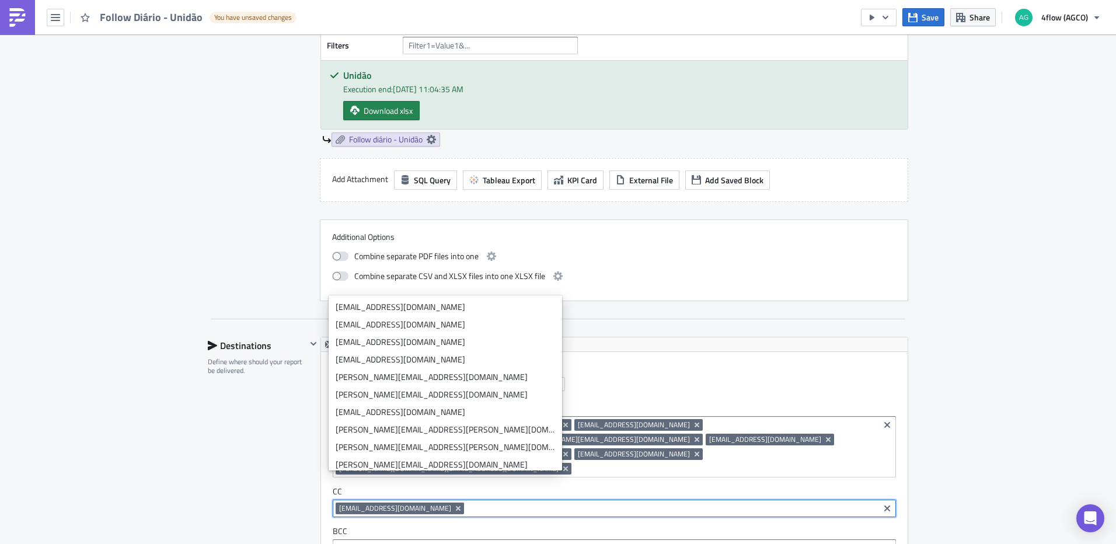
click at [811, 353] on div "From 4flow Notifications <[EMAIL_ADDRESS][DOMAIN_NAME]>" at bounding box center [614, 371] width 587 height 39
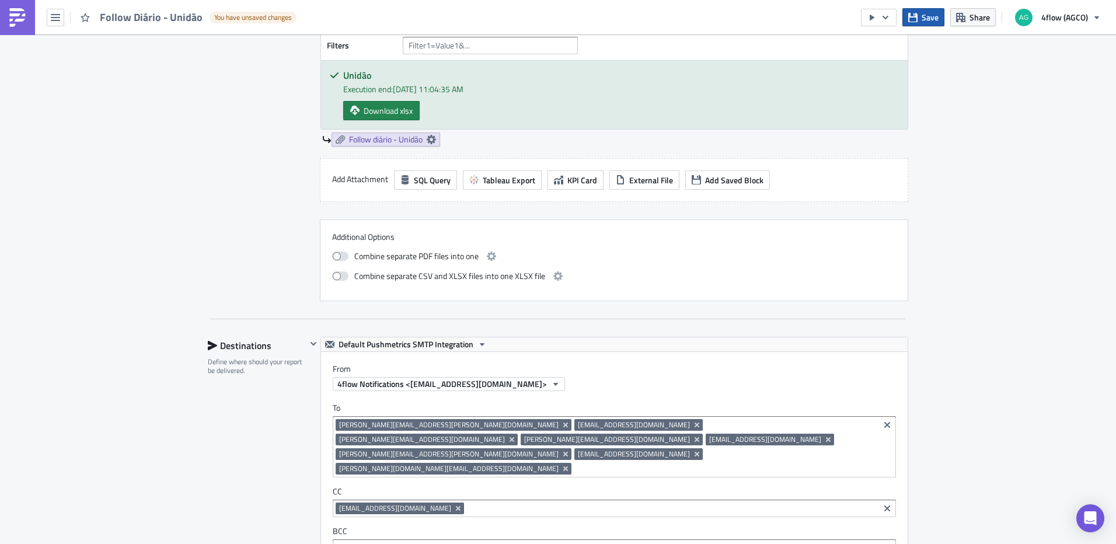
click at [919, 23] on button "Save" at bounding box center [923, 17] width 42 height 18
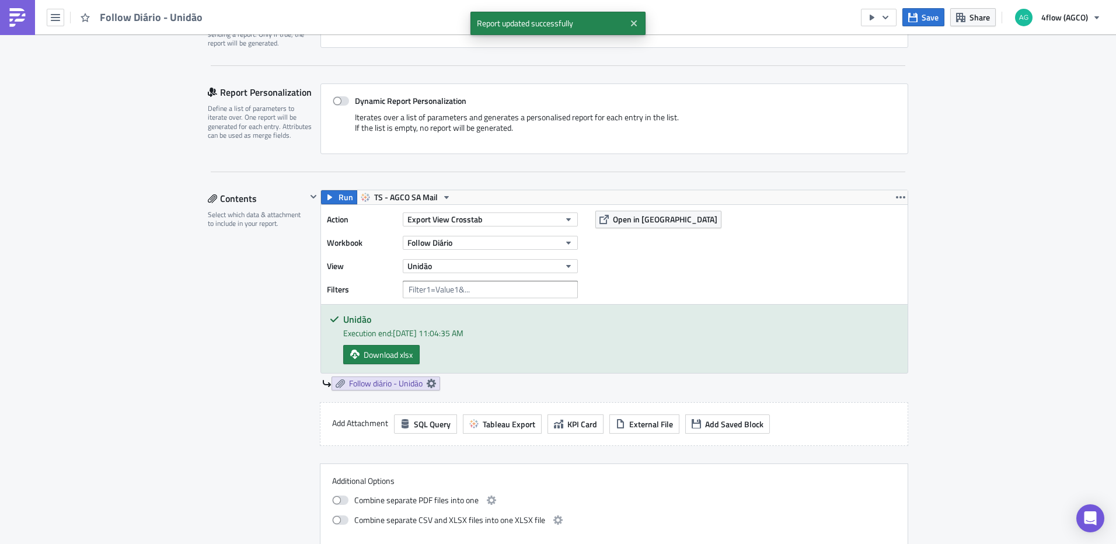
scroll to position [175, 0]
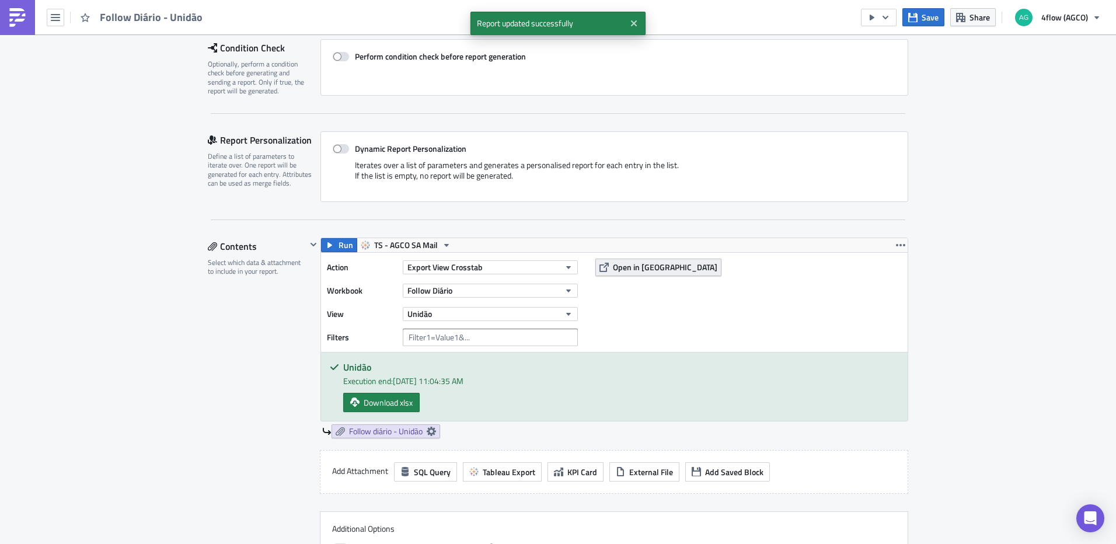
click at [645, 270] on span "Open in [GEOGRAPHIC_DATA]" at bounding box center [665, 267] width 104 height 12
